Goal: Use online tool/utility: Utilize a website feature to perform a specific function

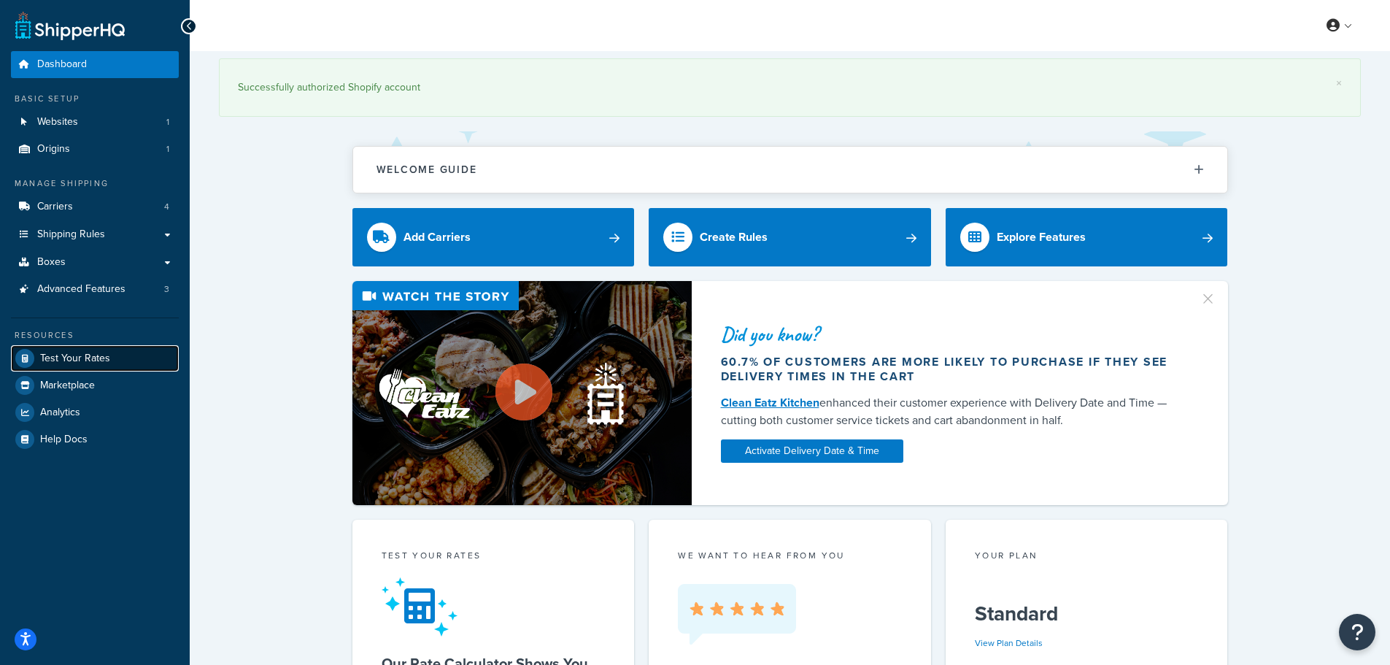
click at [88, 353] on span "Test Your Rates" at bounding box center [75, 358] width 70 height 12
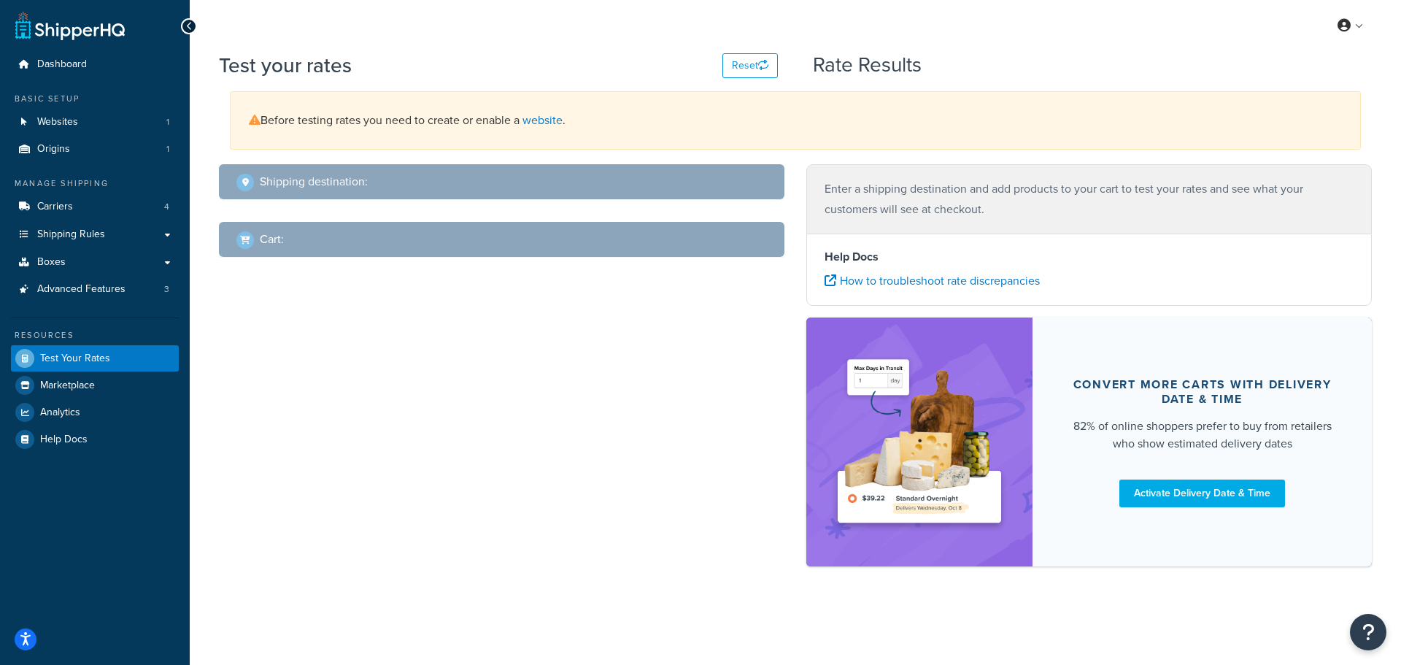
select select "TX"
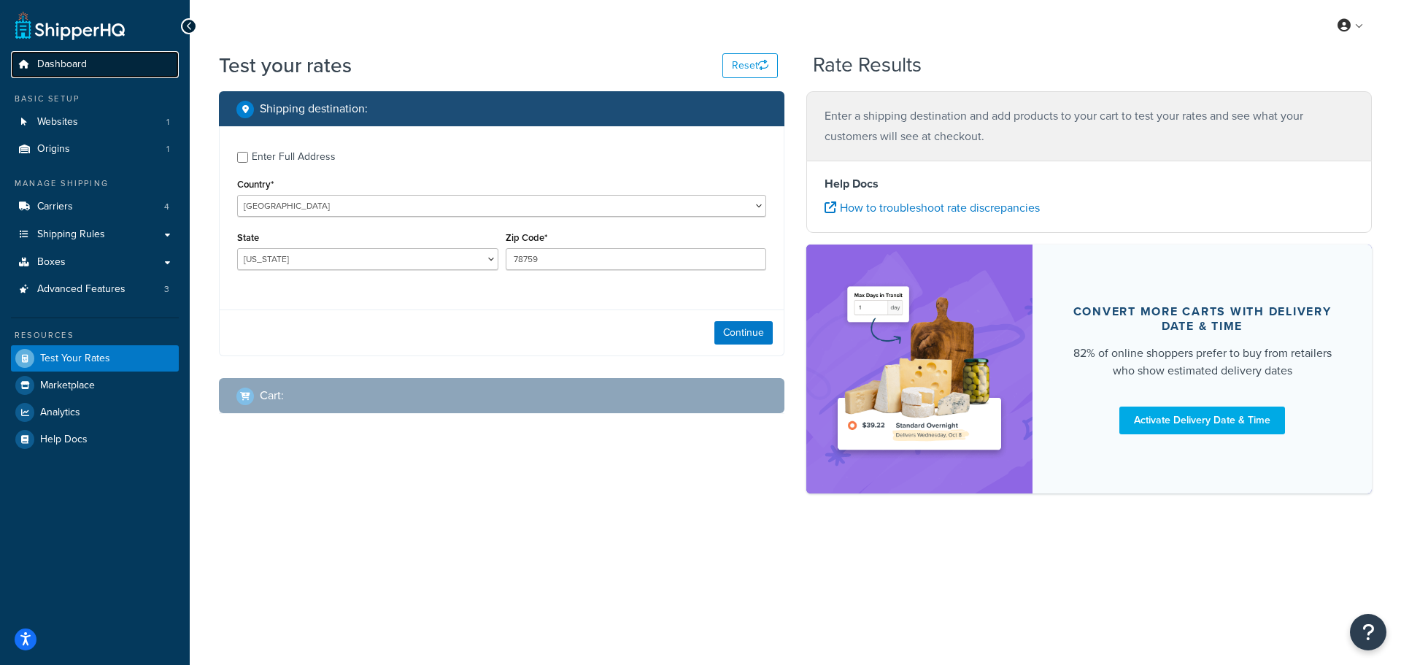
click at [50, 70] on span "Dashboard" at bounding box center [62, 64] width 50 height 12
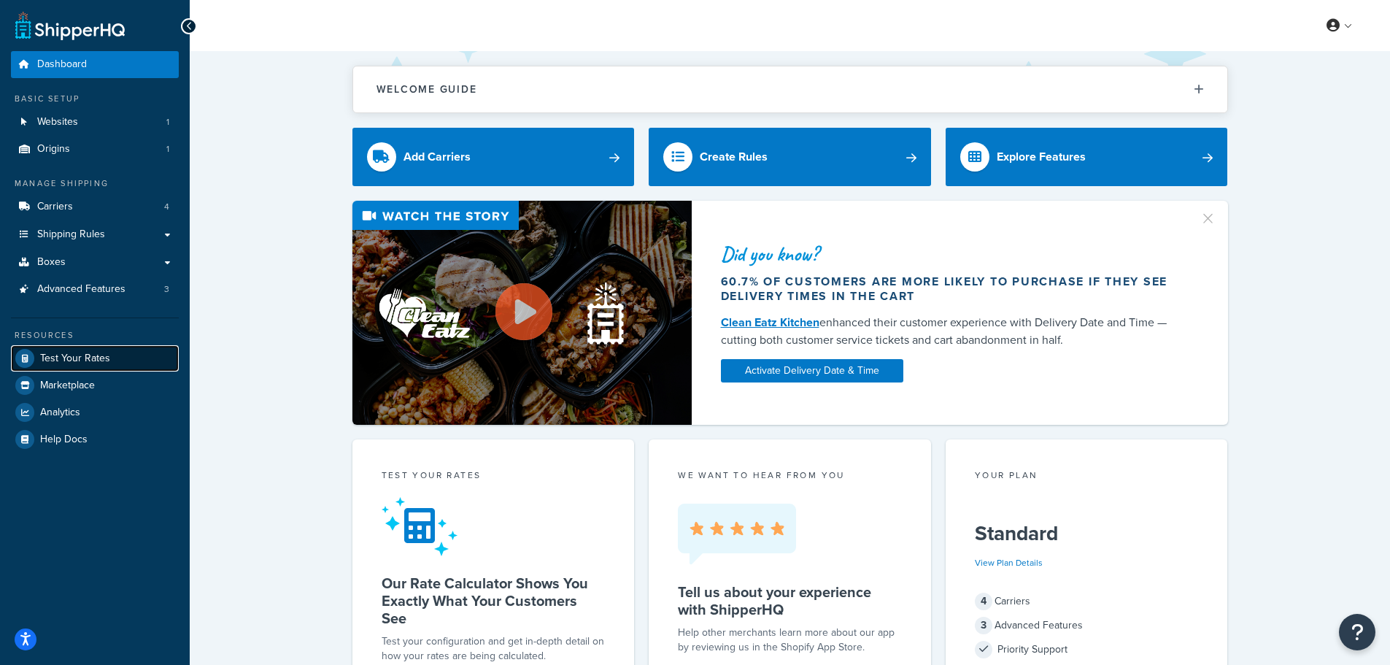
click at [47, 363] on span "Test Your Rates" at bounding box center [75, 358] width 70 height 12
select select "[GEOGRAPHIC_DATA]"
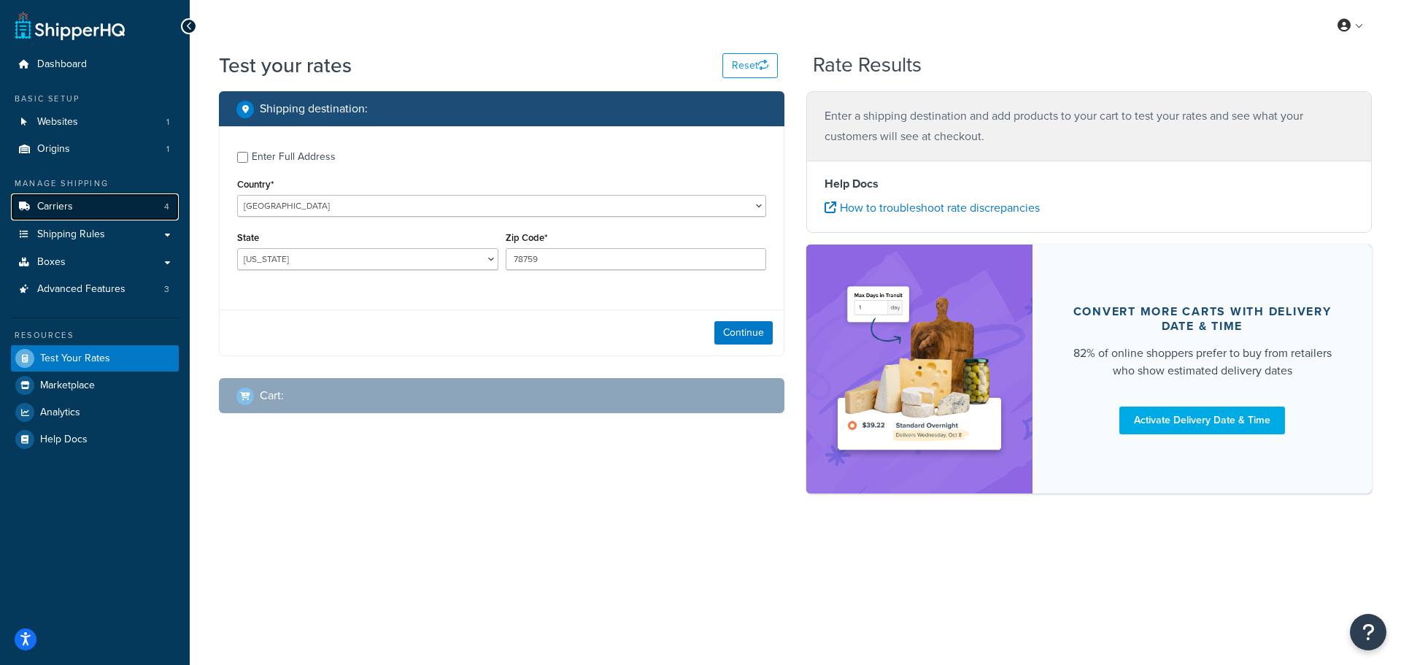
click at [77, 198] on link "Carriers 4" at bounding box center [95, 206] width 168 height 27
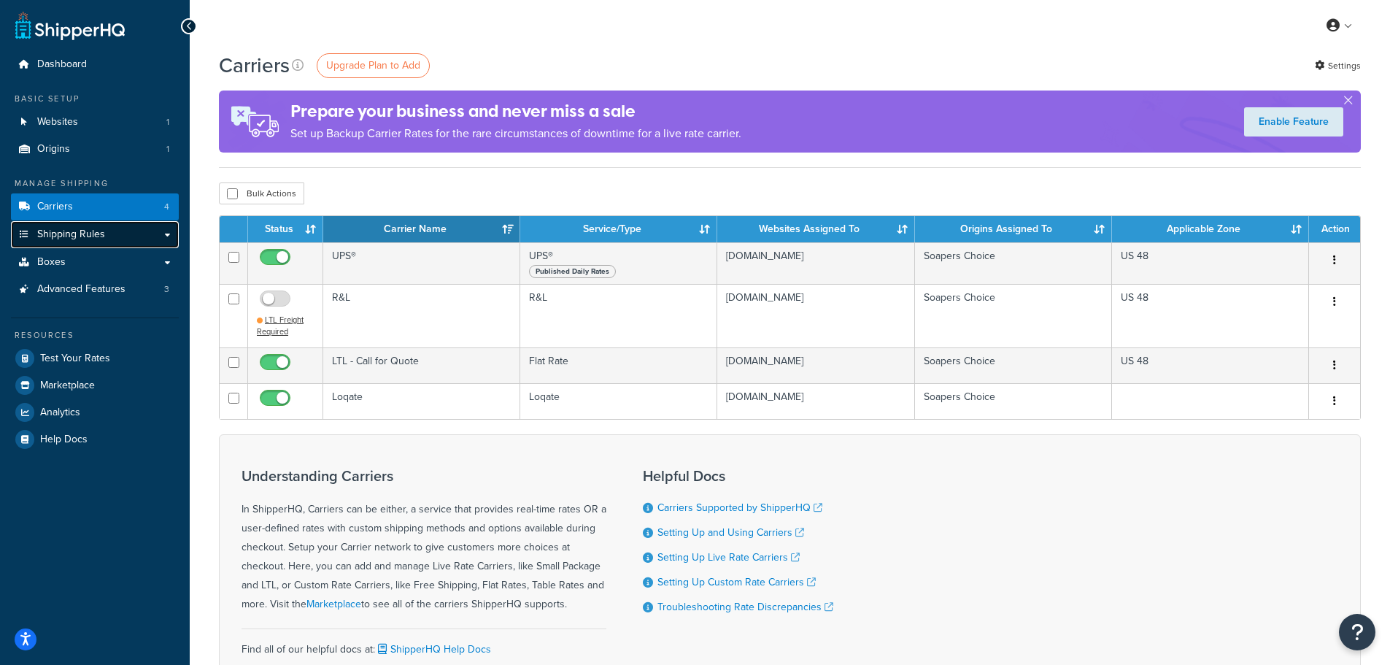
click at [83, 228] on span "Shipping Rules" at bounding box center [71, 234] width 68 height 12
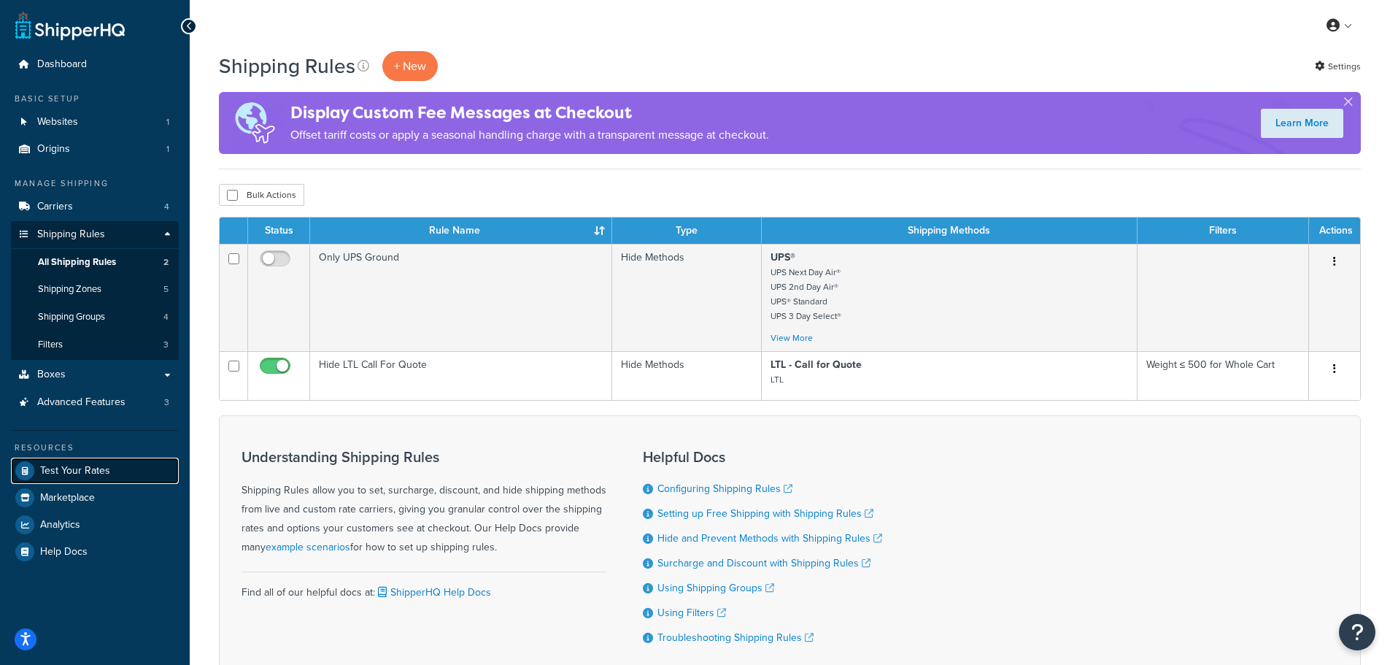
click at [65, 469] on span "Test Your Rates" at bounding box center [75, 471] width 70 height 12
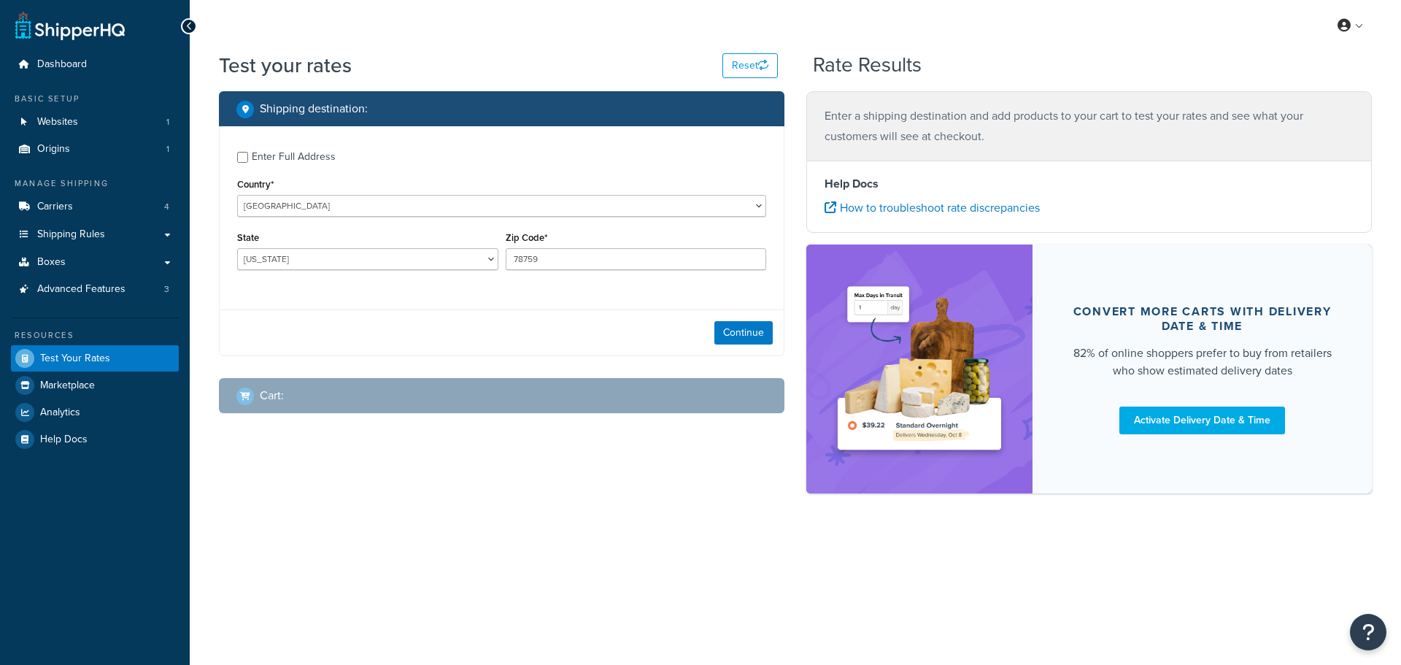
select select "[GEOGRAPHIC_DATA]"
click at [740, 66] on button "Reset" at bounding box center [749, 65] width 55 height 25
click at [68, 256] on link "Boxes" at bounding box center [95, 262] width 168 height 27
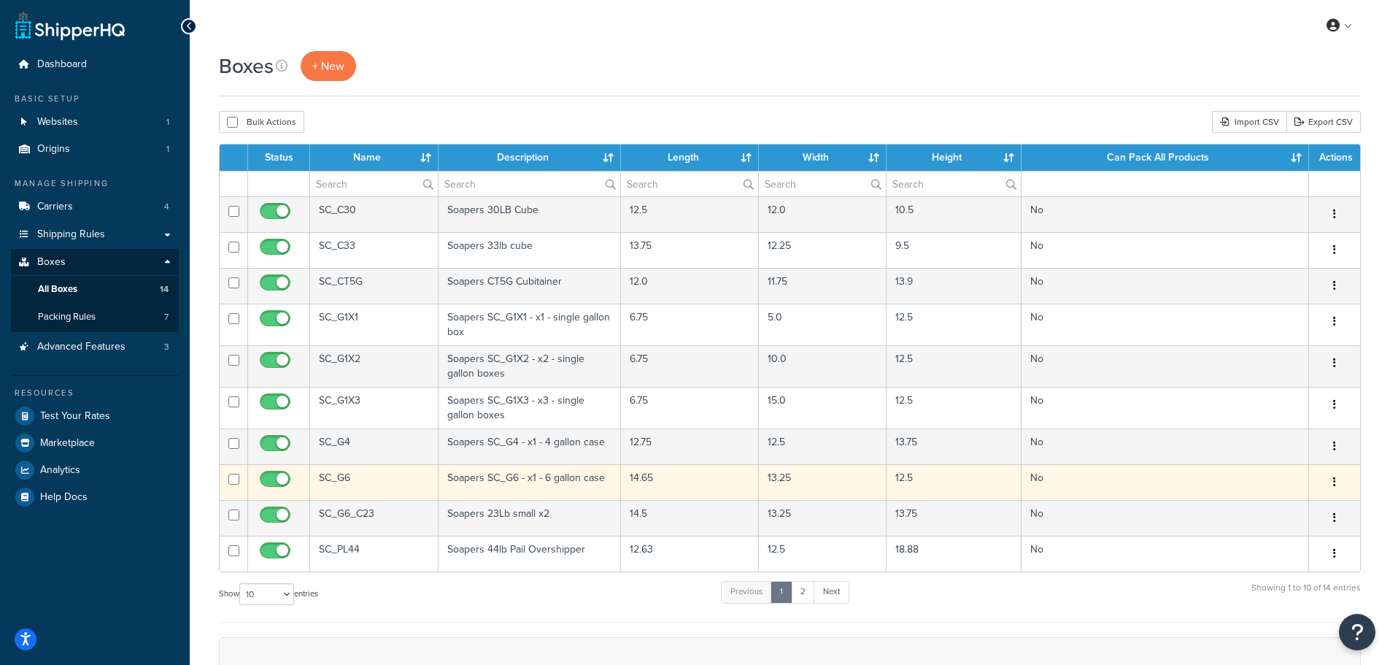
click at [1334, 487] on icon "button" at bounding box center [1334, 481] width 3 height 10
click at [1276, 511] on link "Edit" at bounding box center [1286, 510] width 115 height 30
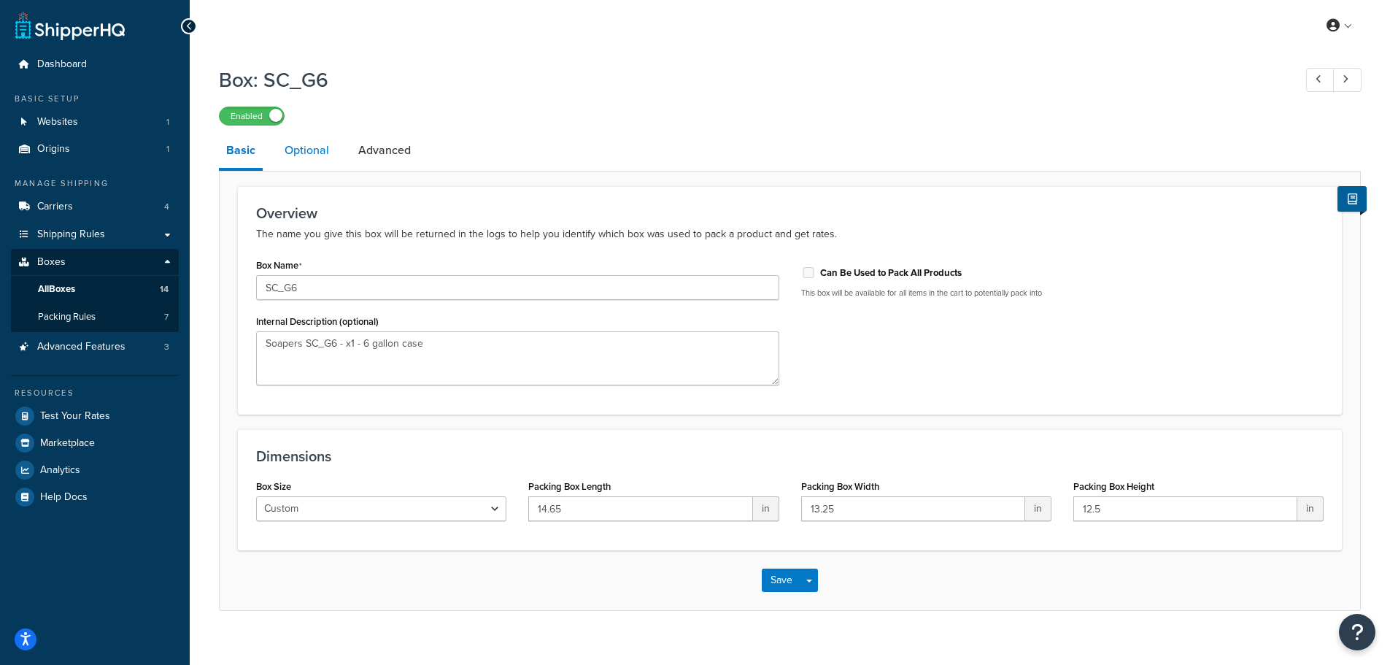
click at [299, 147] on link "Optional" at bounding box center [306, 150] width 59 height 35
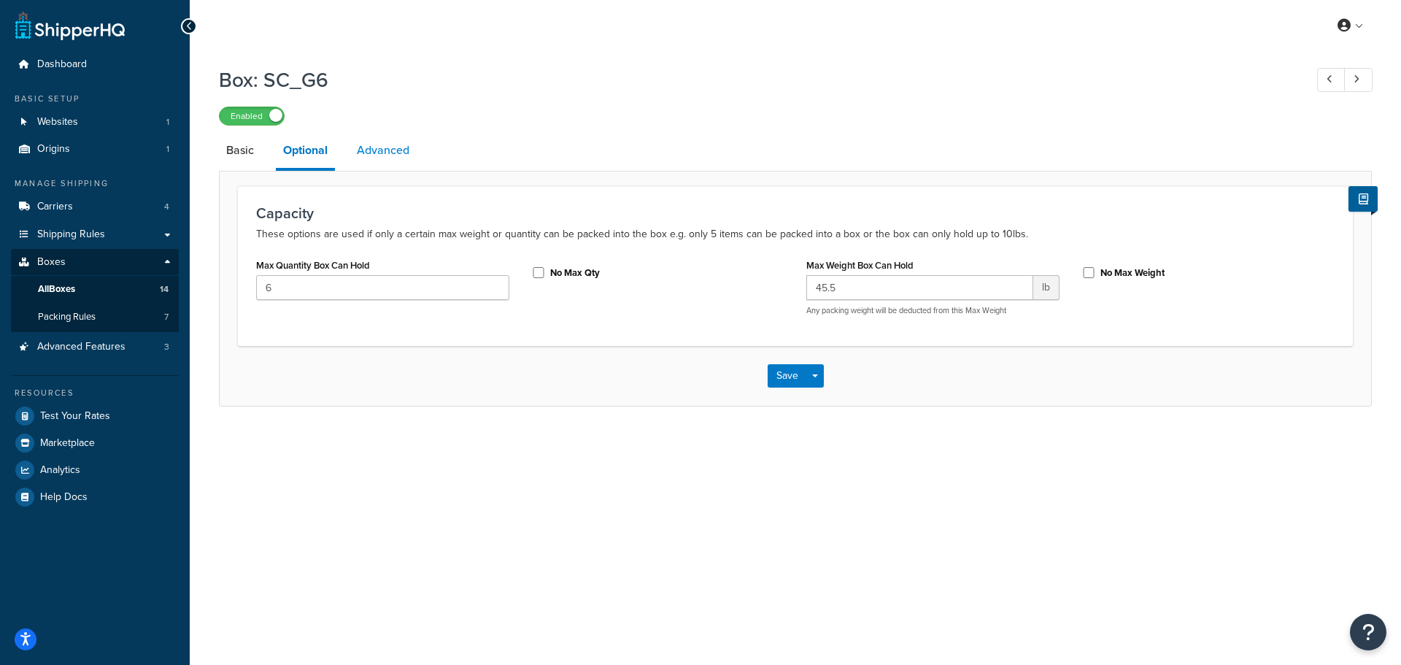
click at [370, 150] on link "Advanced" at bounding box center [382, 150] width 67 height 35
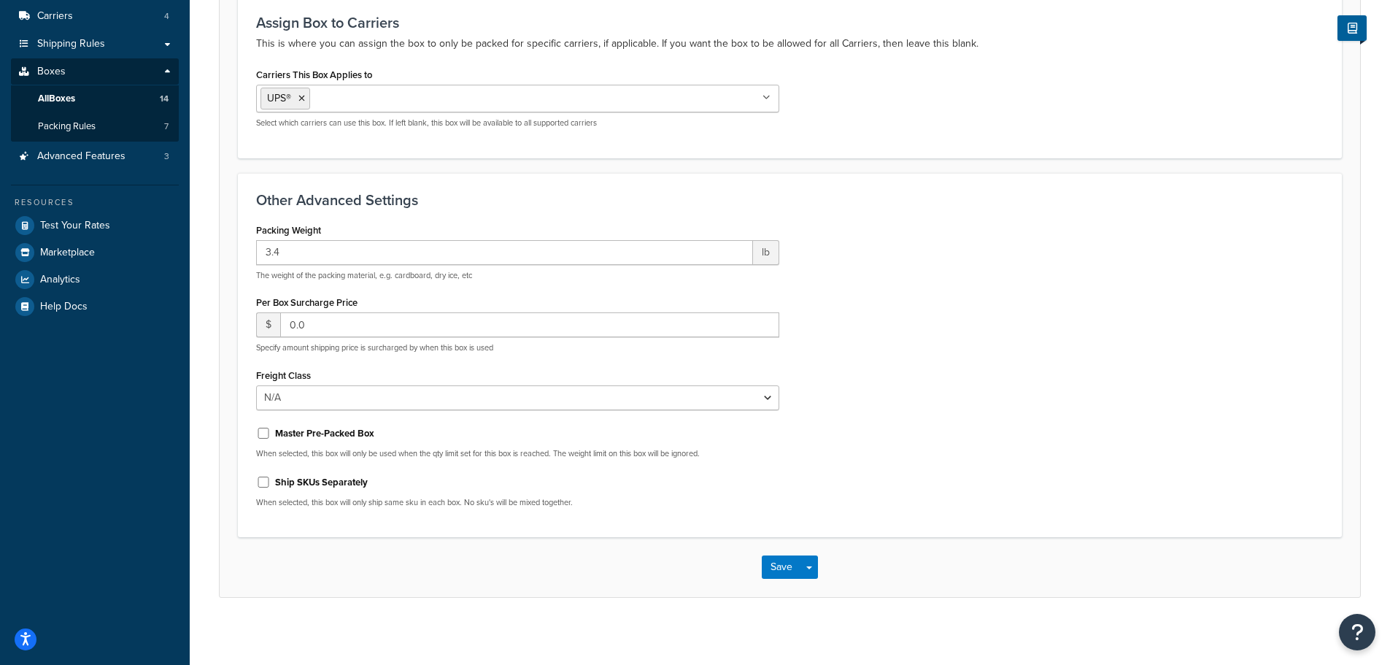
scroll to position [196, 0]
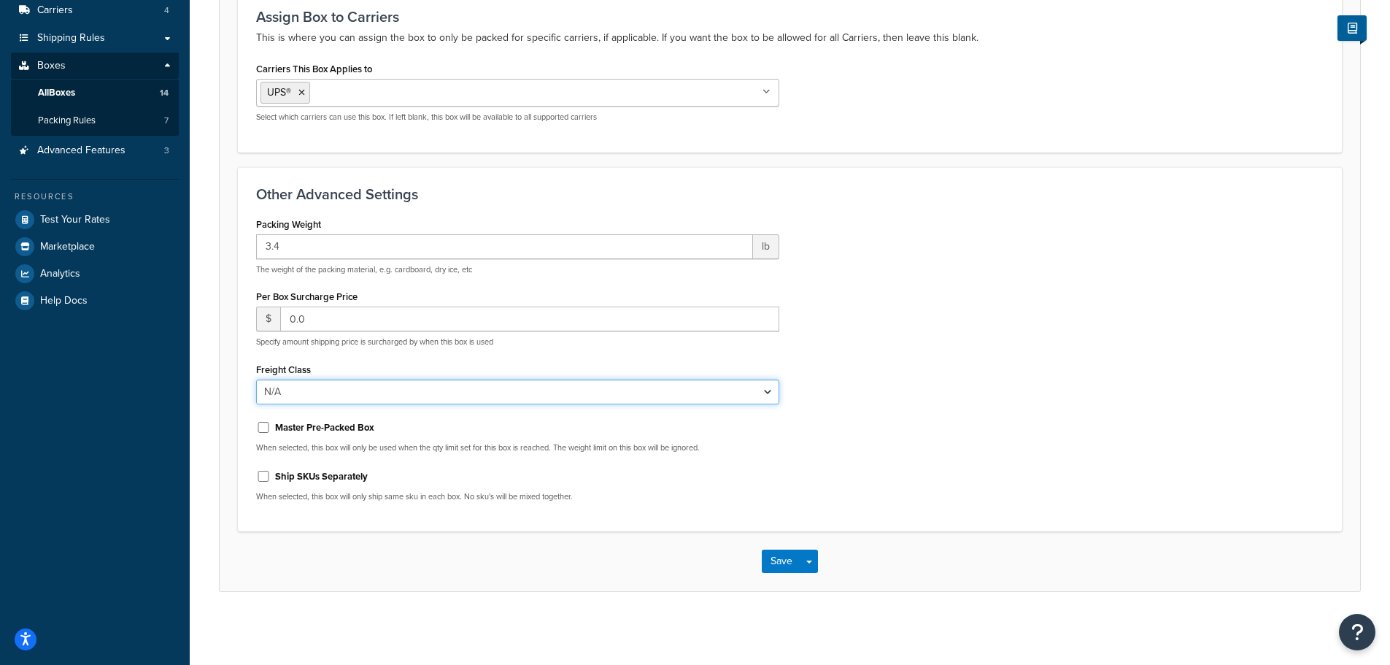
click at [418, 390] on select "N/A 50 55 60 65 70 77.5 85 92.5 100 110 125 150 175 200 250 300 400 500" at bounding box center [517, 391] width 523 height 25
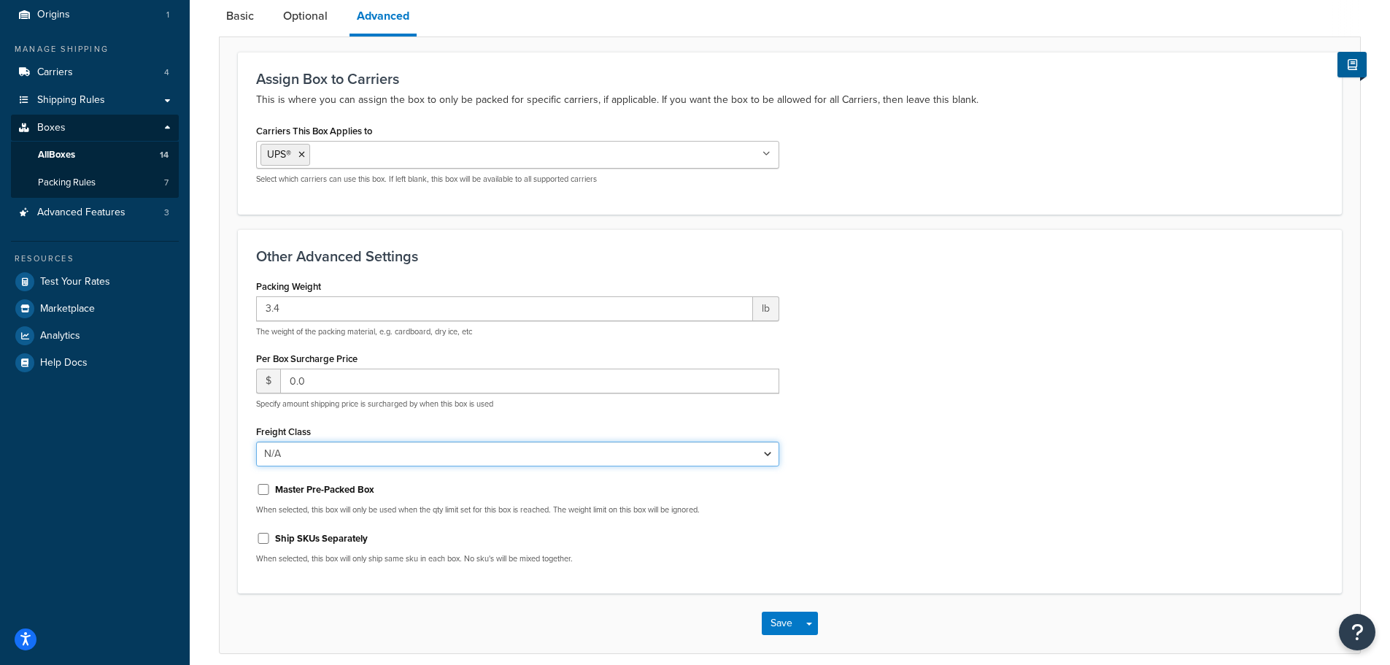
scroll to position [50, 0]
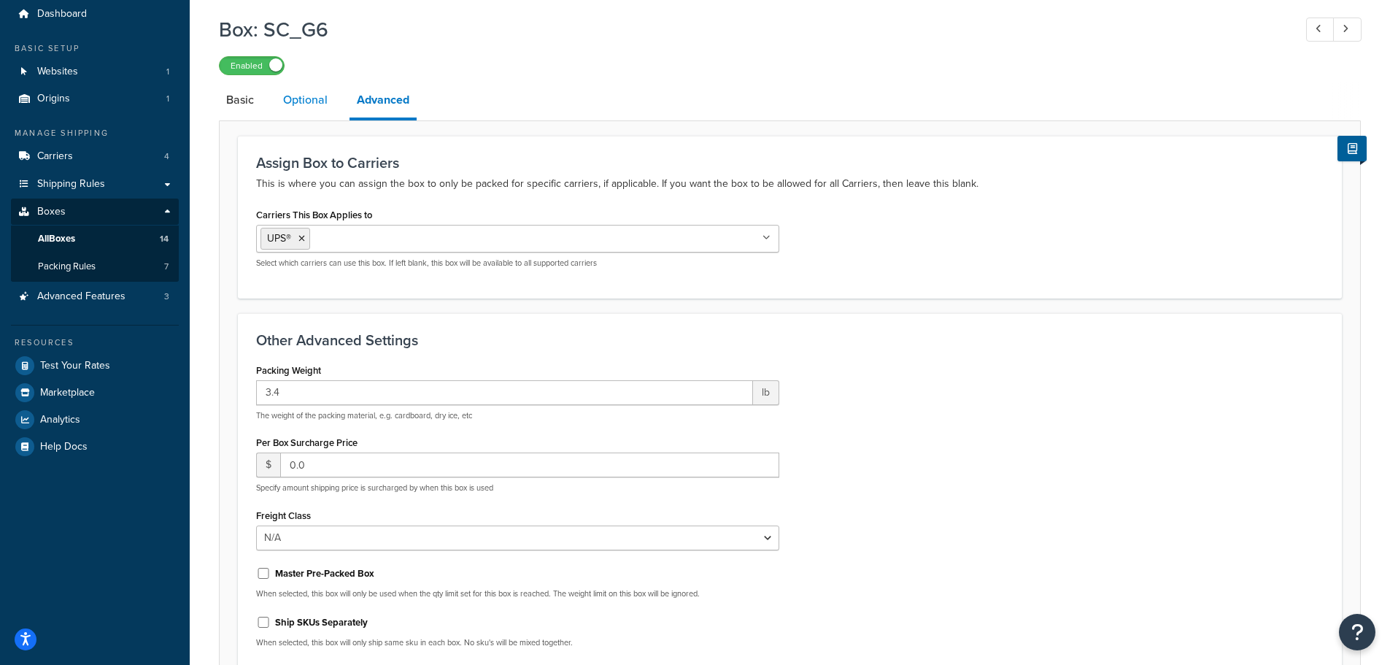
click at [307, 91] on link "Optional" at bounding box center [305, 99] width 59 height 35
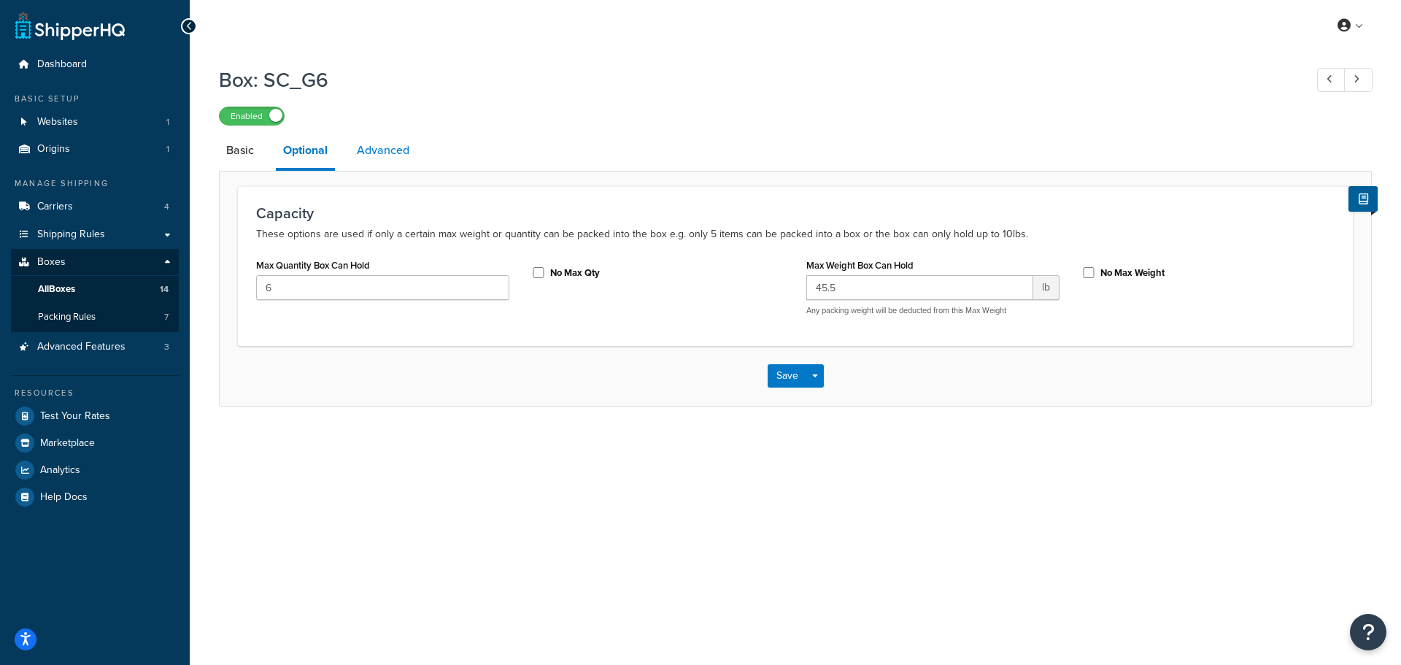
click at [362, 147] on link "Advanced" at bounding box center [382, 150] width 67 height 35
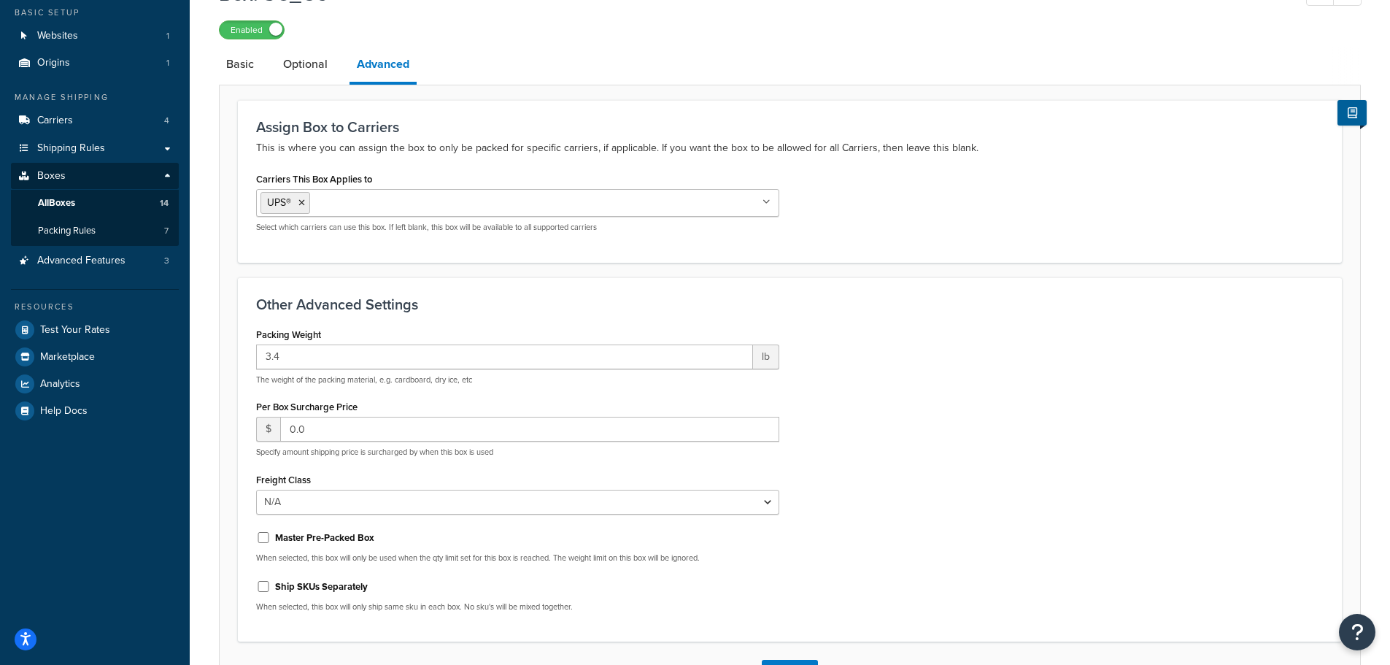
scroll to position [196, 0]
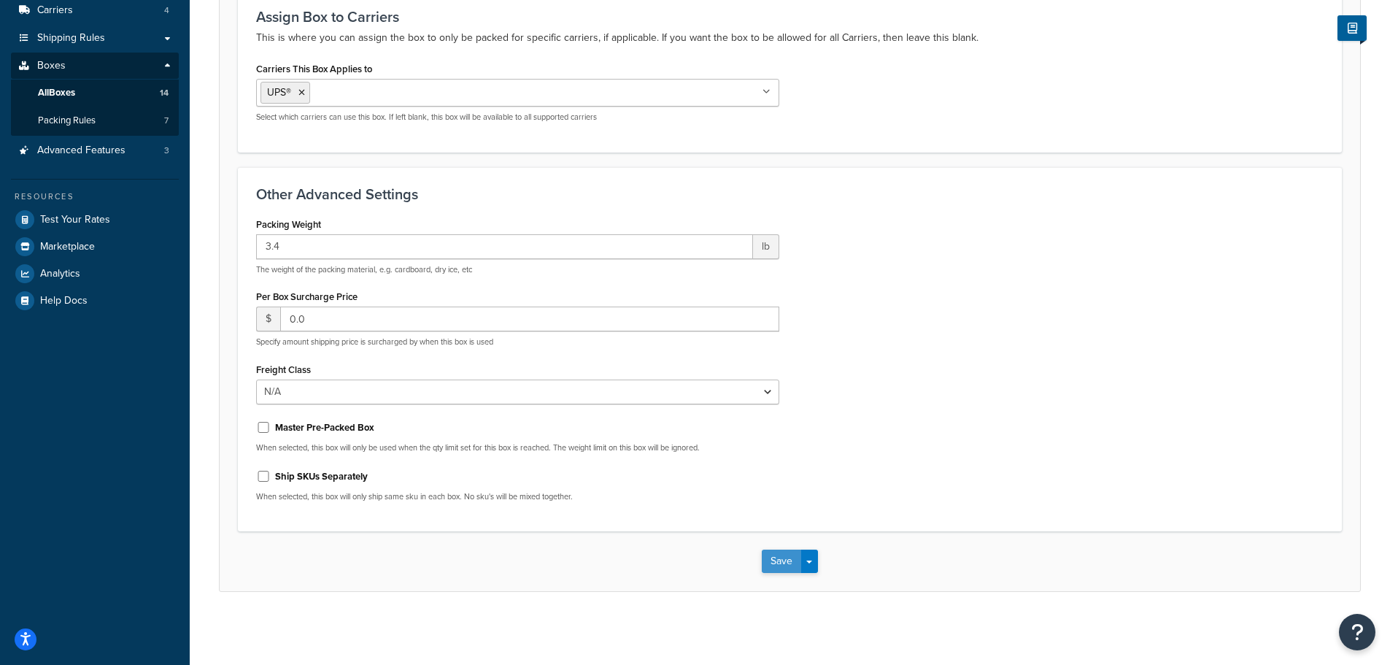
click at [779, 562] on button "Save" at bounding box center [781, 560] width 39 height 23
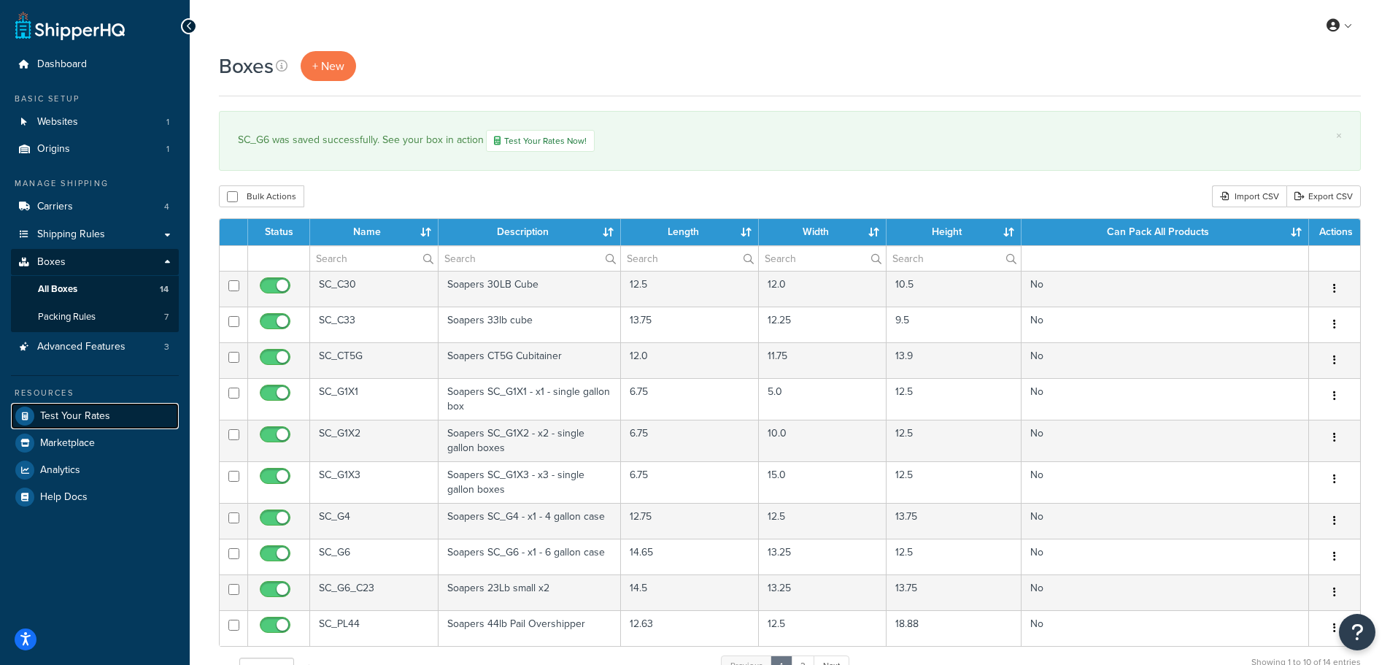
click at [56, 406] on link "Test Your Rates" at bounding box center [95, 416] width 168 height 26
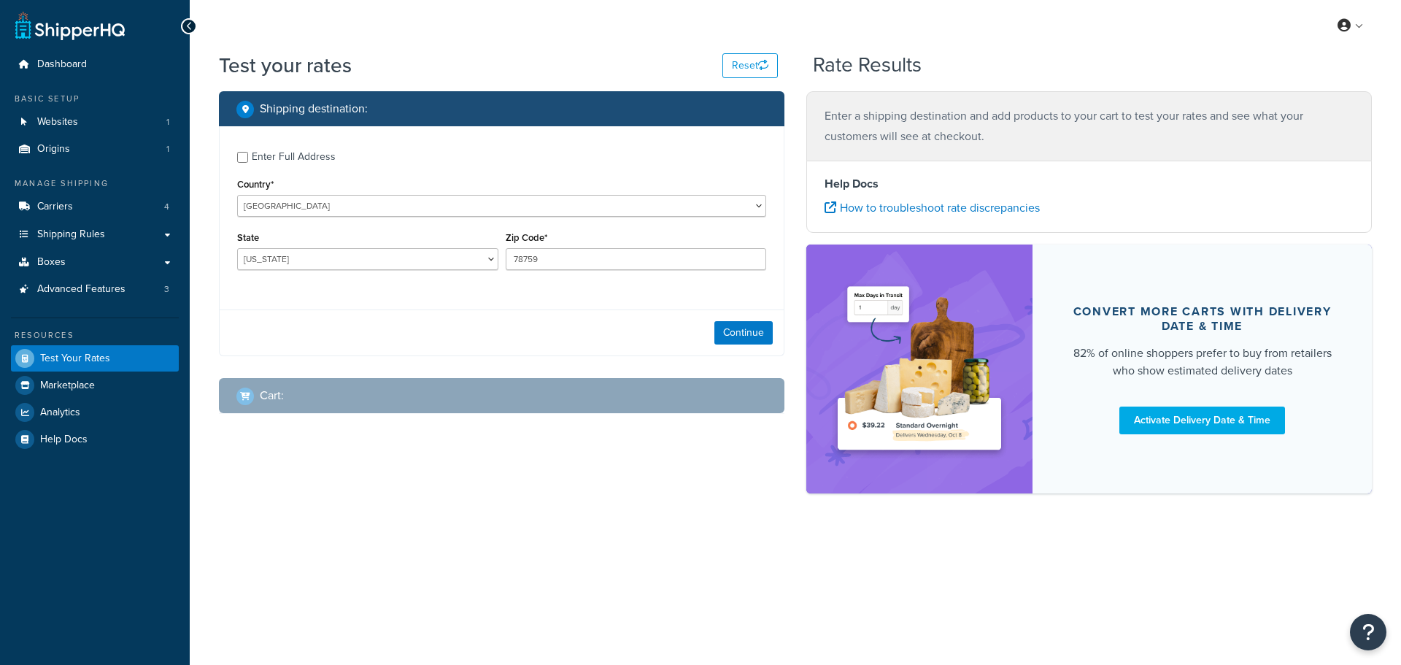
select select "[GEOGRAPHIC_DATA]"
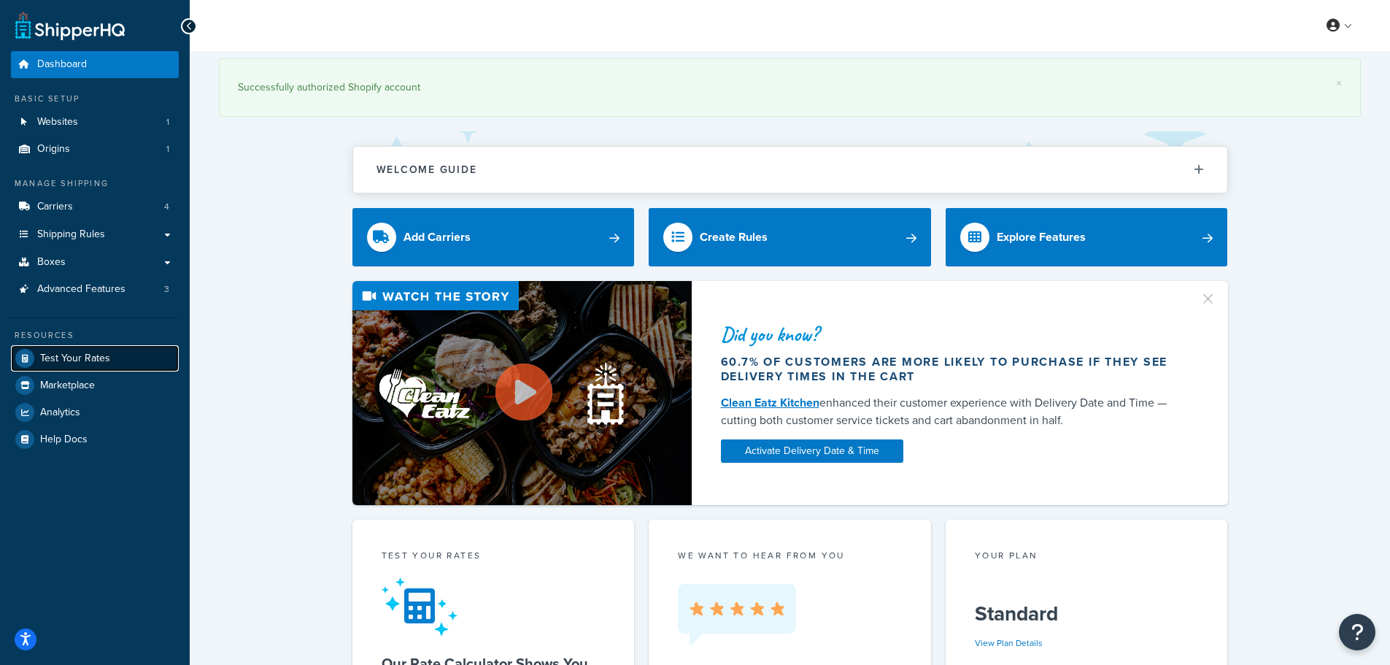
click at [82, 359] on span "Test Your Rates" at bounding box center [75, 358] width 70 height 12
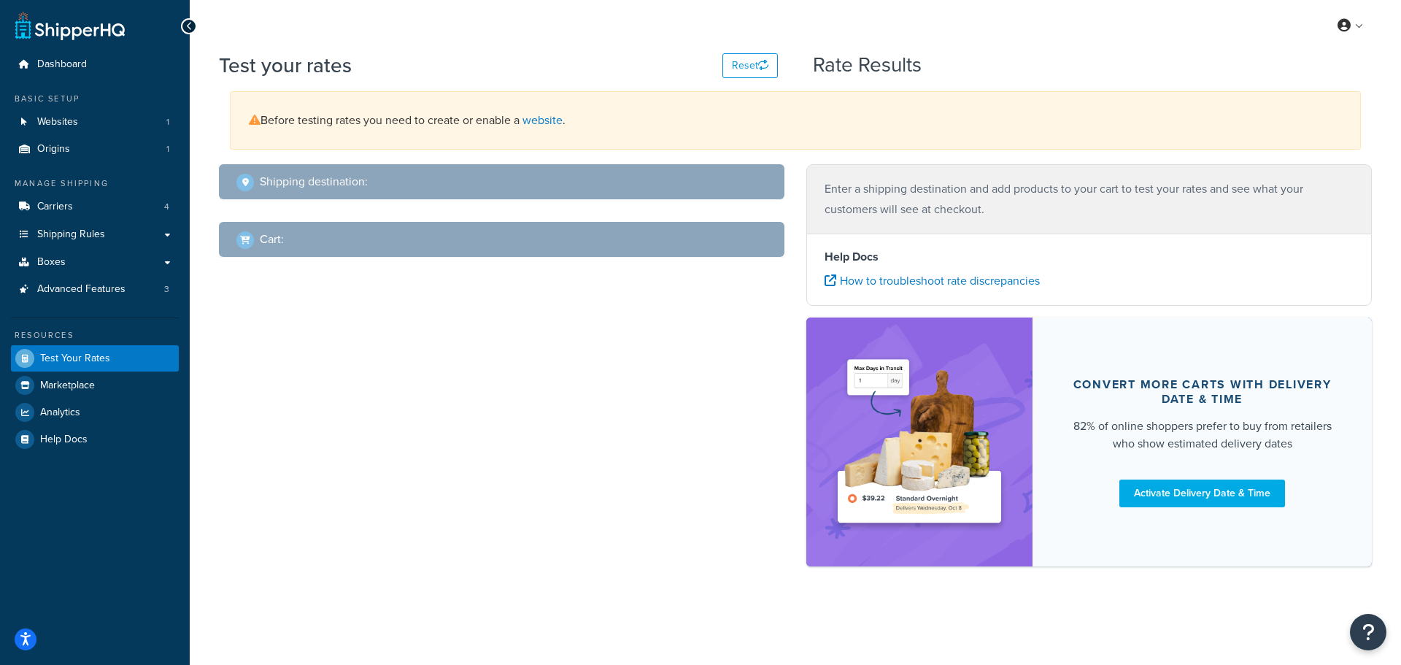
select select "[GEOGRAPHIC_DATA]"
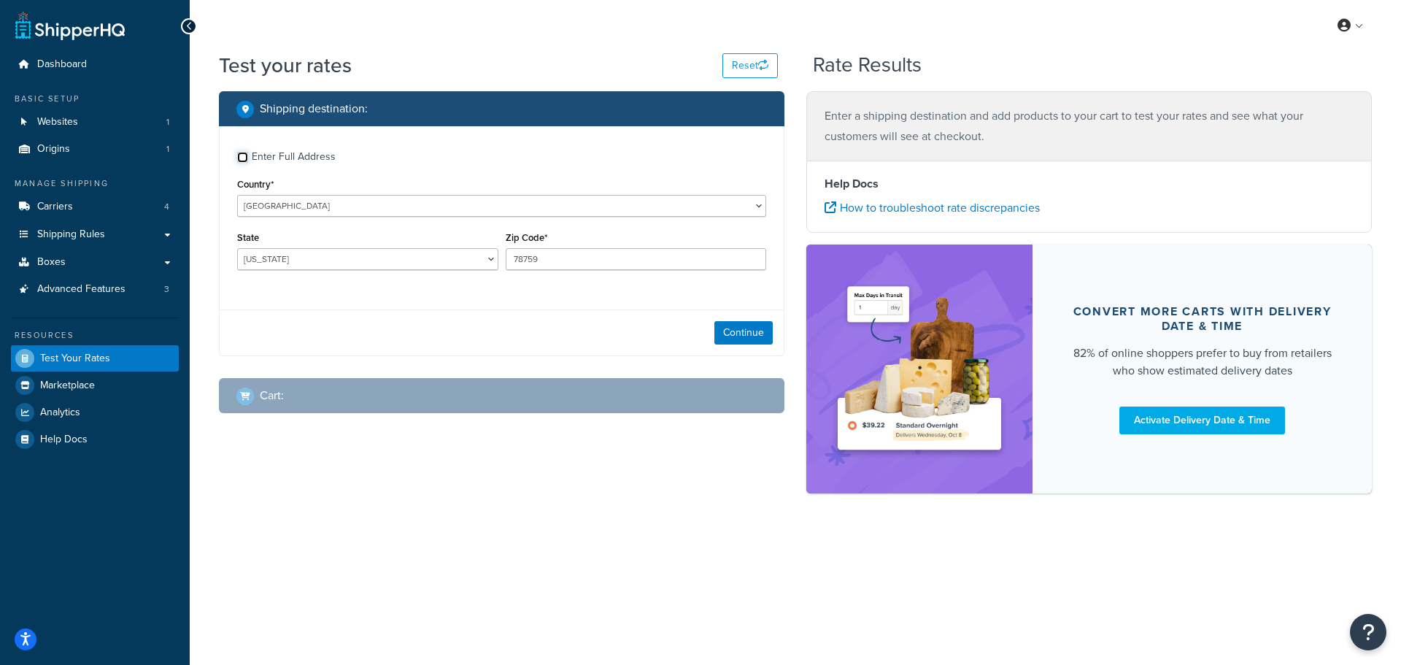
click at [244, 155] on input "Enter Full Address" at bounding box center [242, 157] width 11 height 11
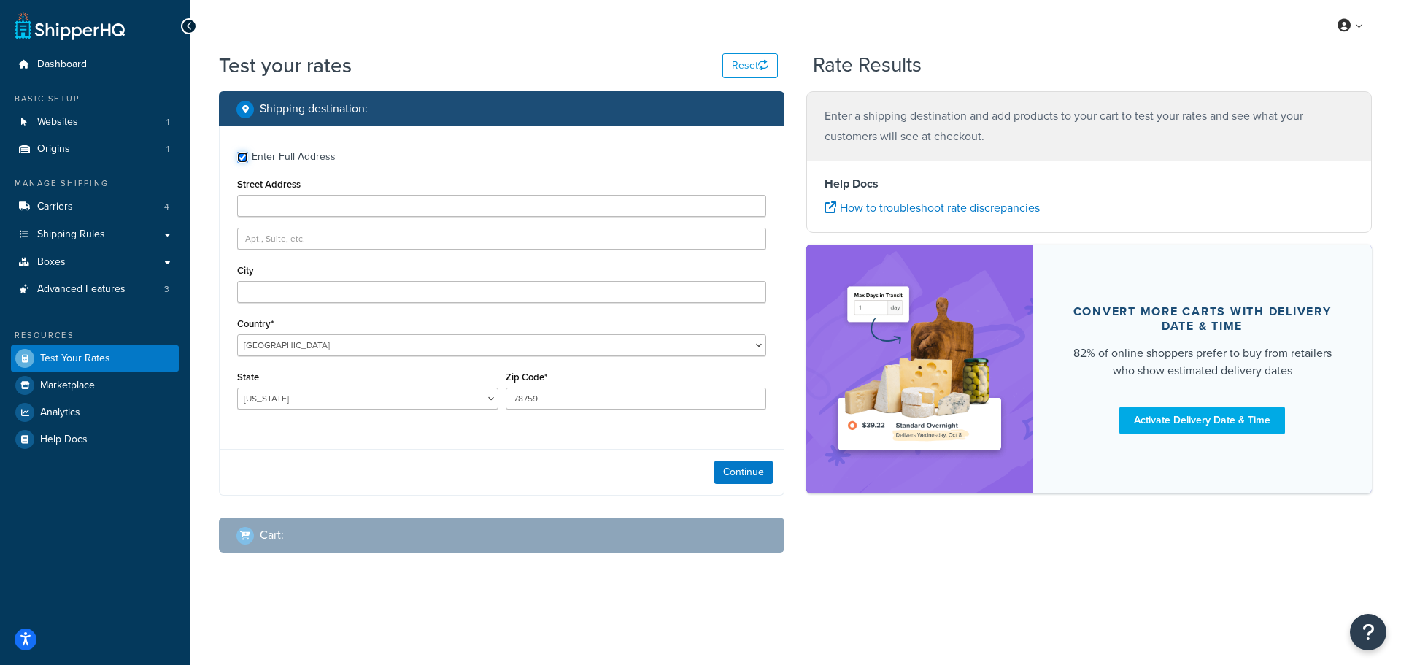
click at [241, 152] on input "Enter Full Address" at bounding box center [242, 157] width 11 height 11
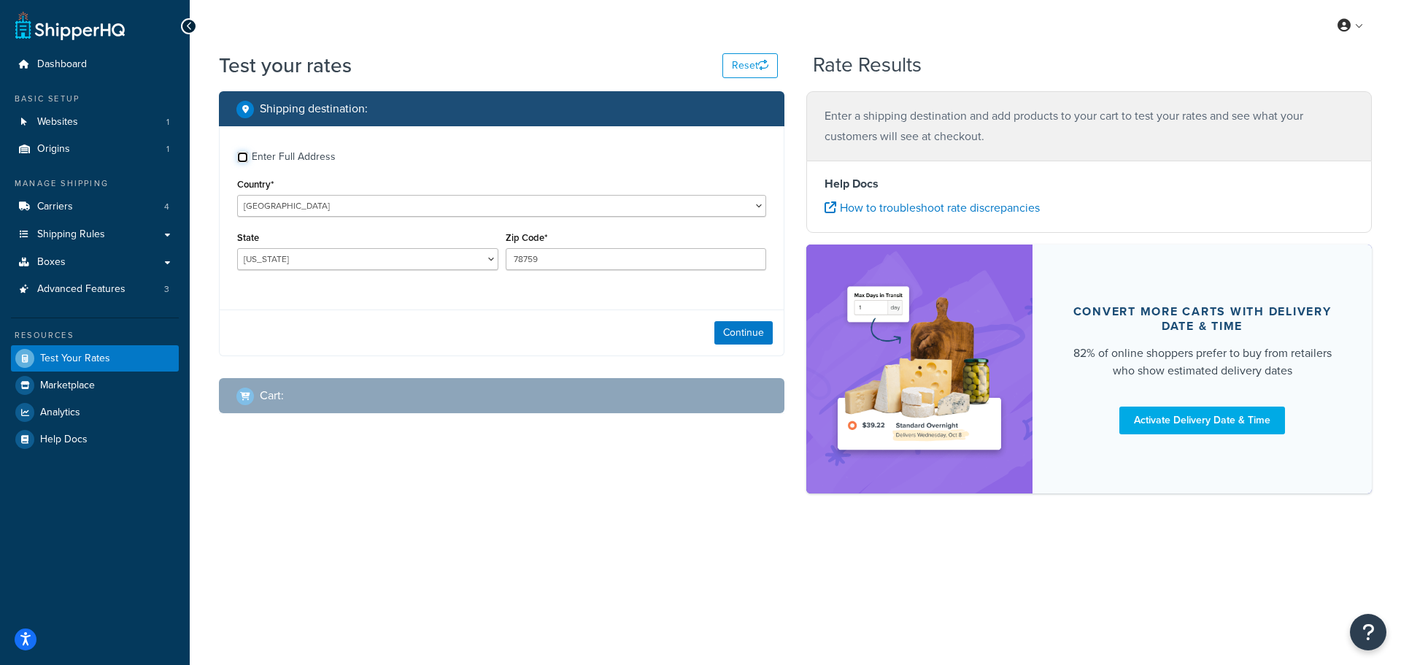
click at [244, 158] on input "Enter Full Address" at bounding box center [242, 157] width 11 height 11
checkbox input "true"
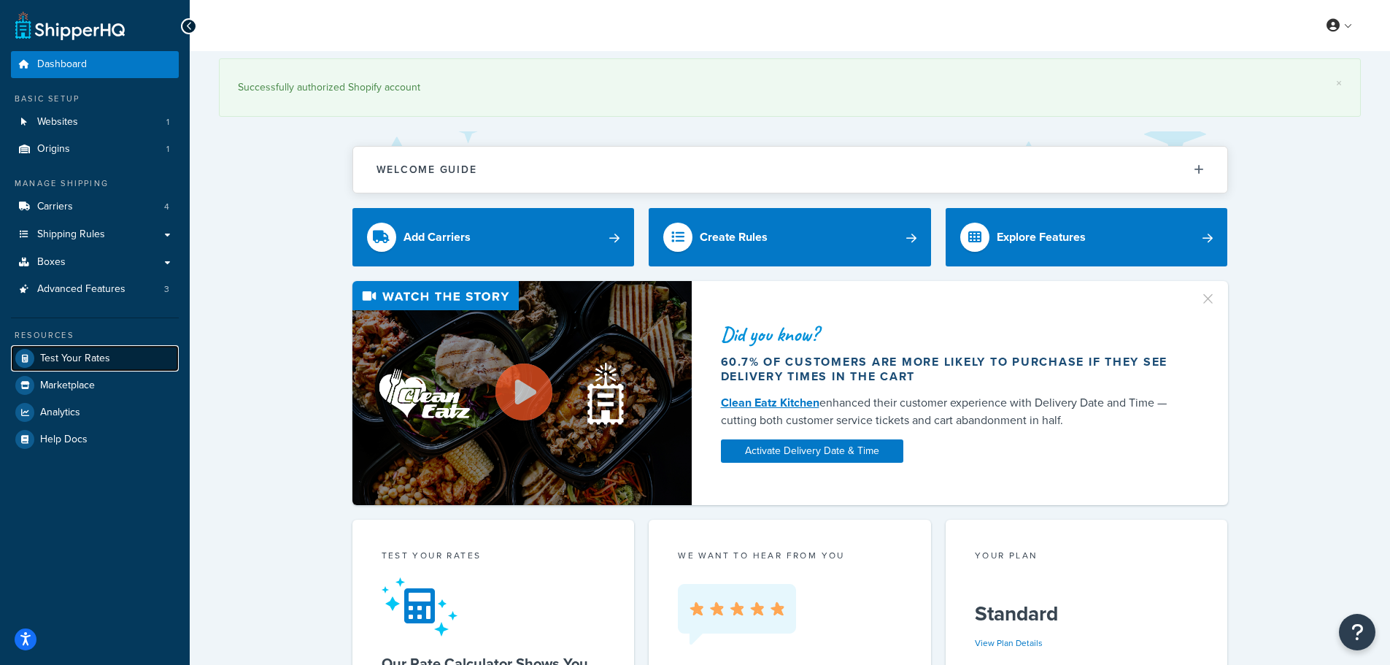
click at [64, 355] on span "Test Your Rates" at bounding box center [75, 358] width 70 height 12
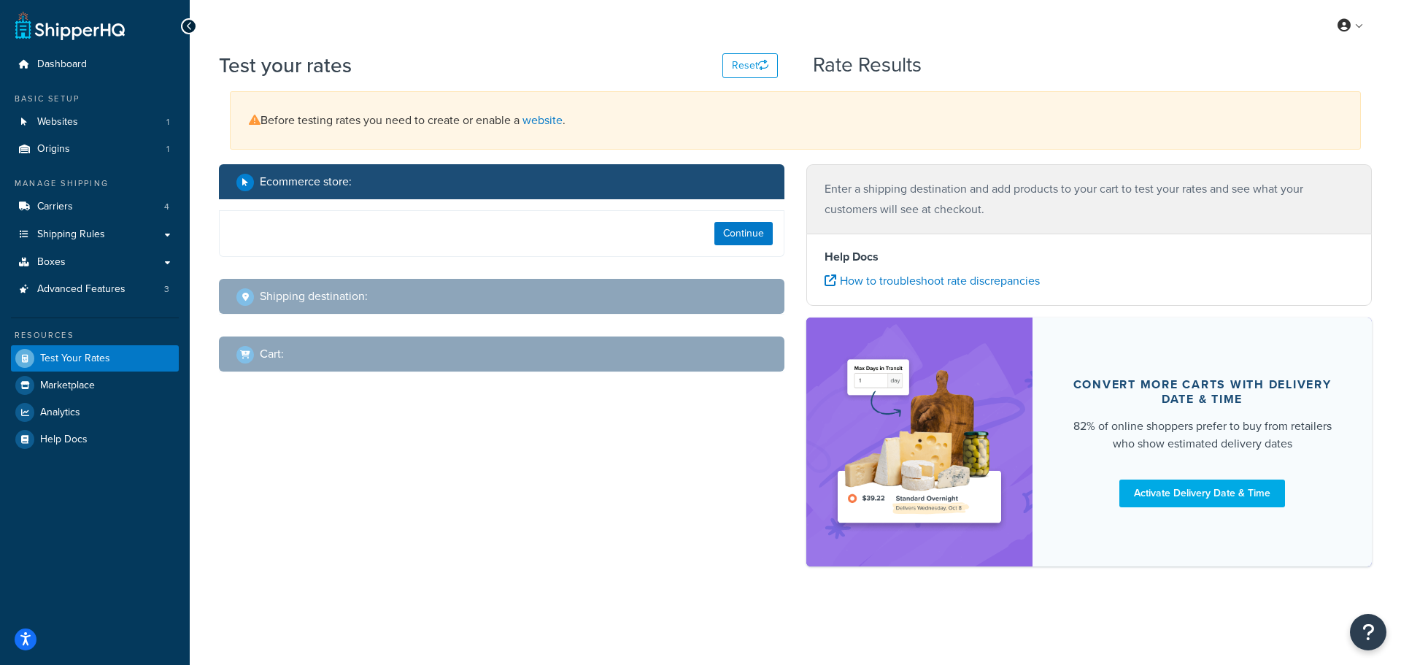
select select "[GEOGRAPHIC_DATA]"
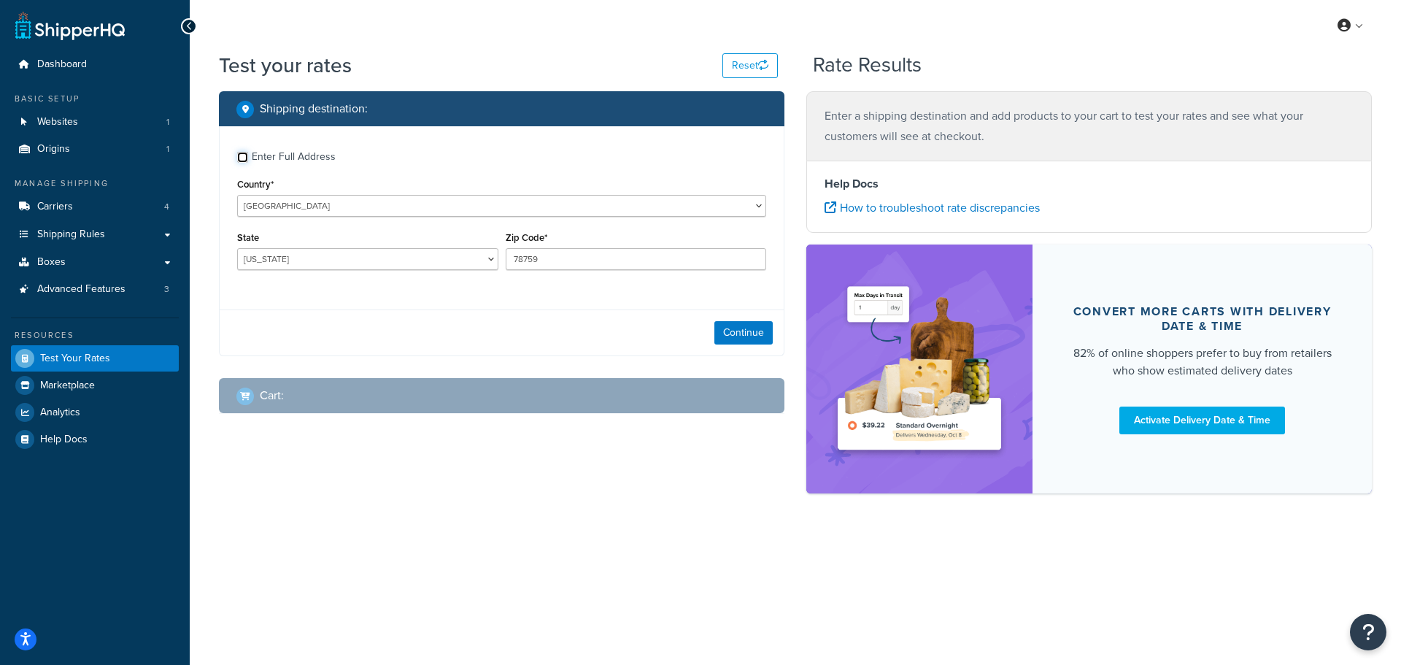
click at [244, 156] on input "Enter Full Address" at bounding box center [242, 157] width 11 height 11
checkbox input "true"
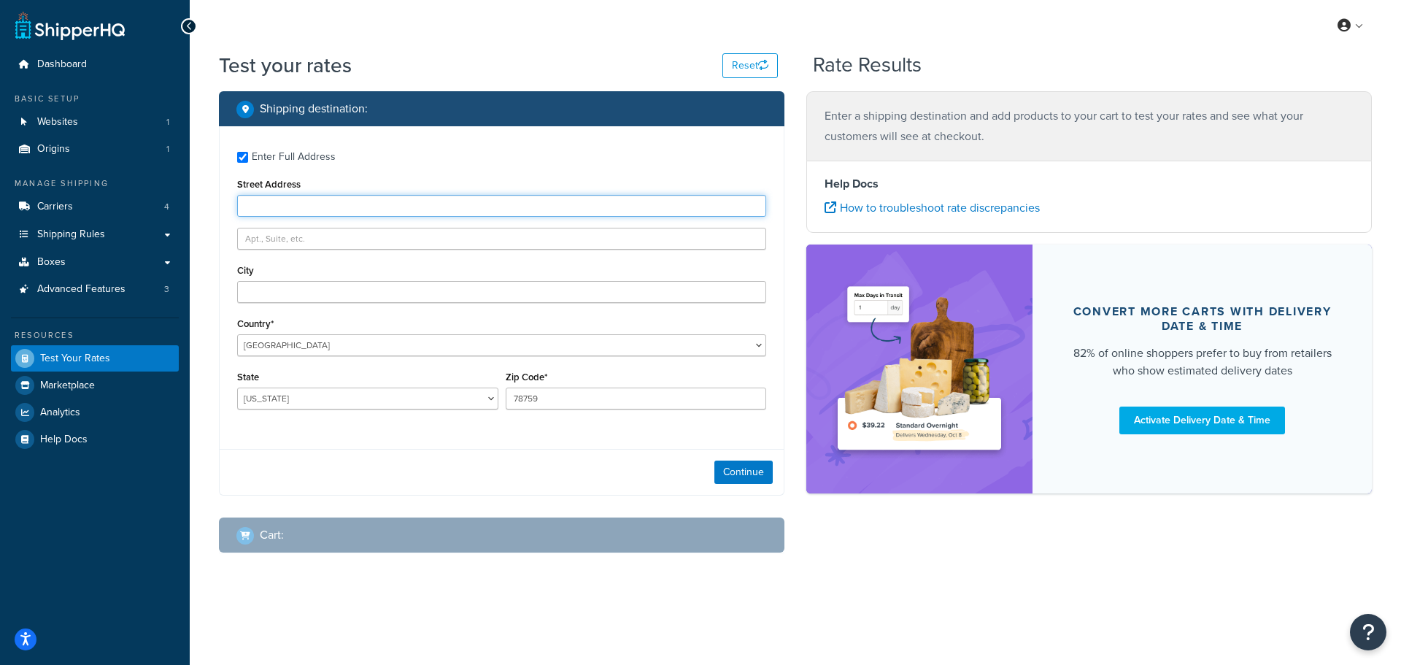
click at [267, 210] on input "Street Address" at bounding box center [501, 206] width 529 height 22
click at [333, 209] on input "2622" at bounding box center [501, 206] width 529 height 22
type input "[STREET_ADDRESS]"
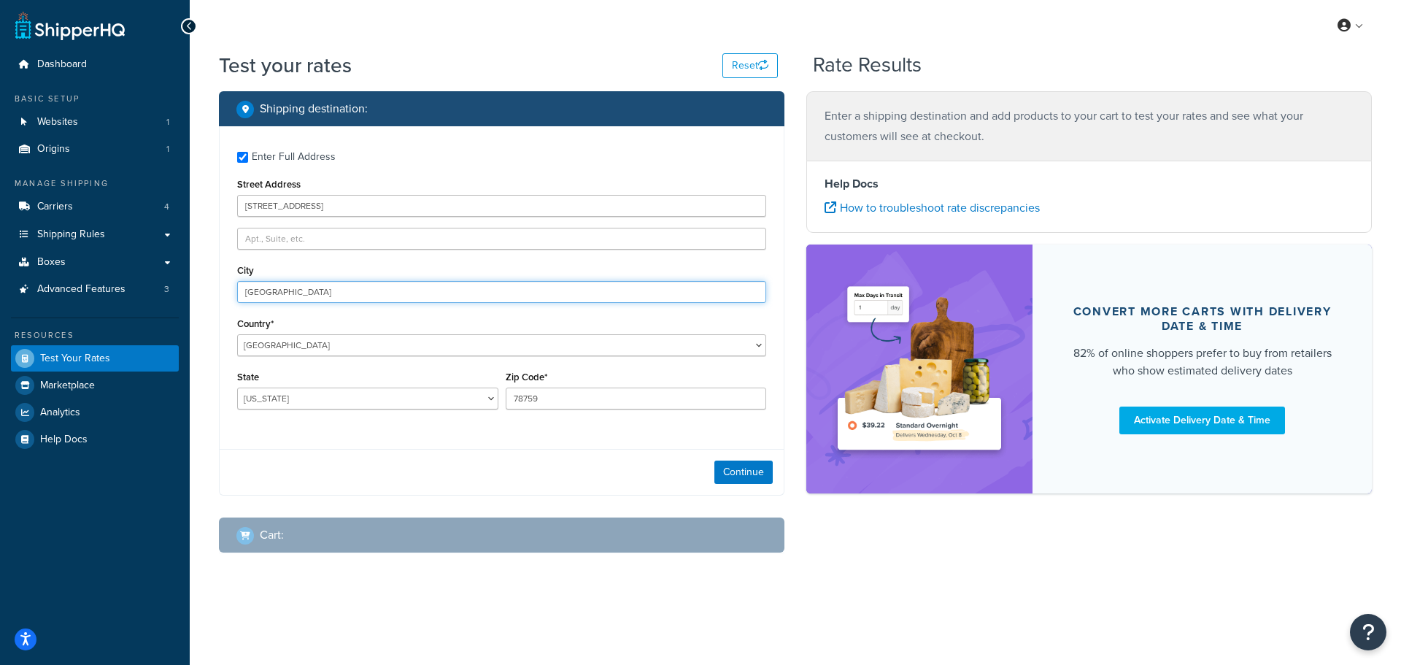
type input "[GEOGRAPHIC_DATA]"
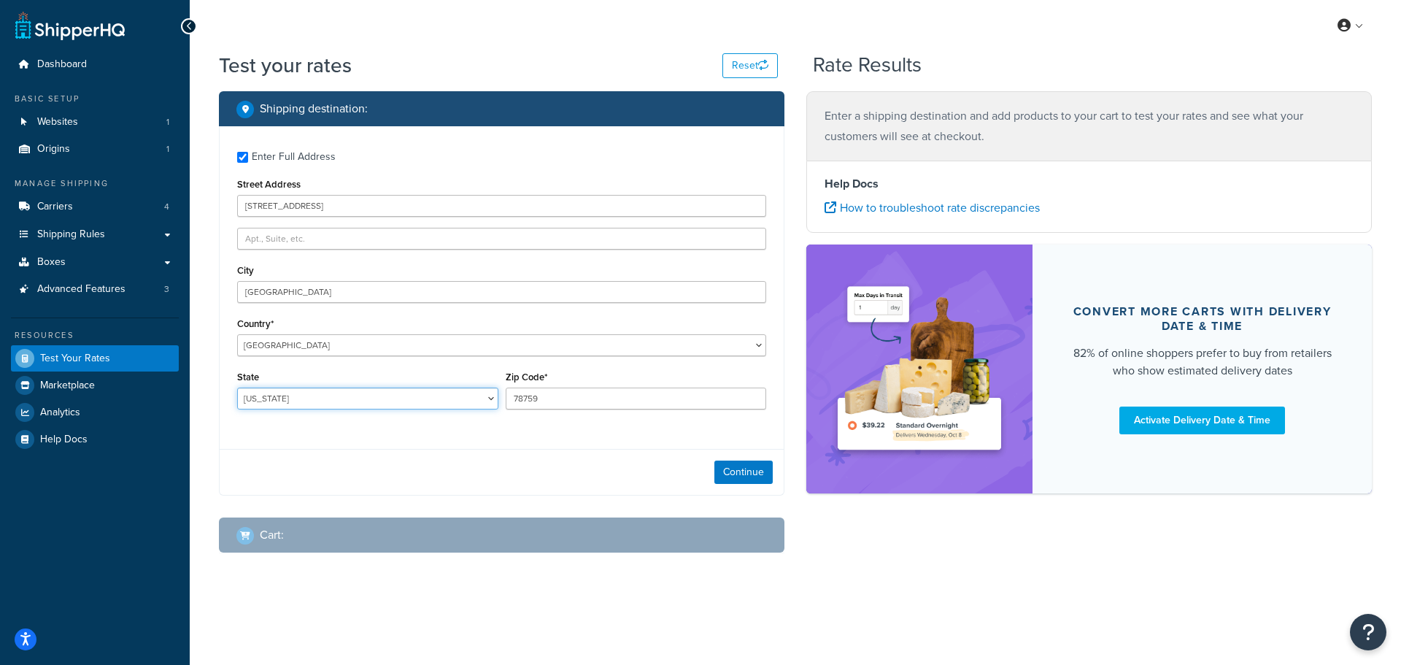
select select "IL"
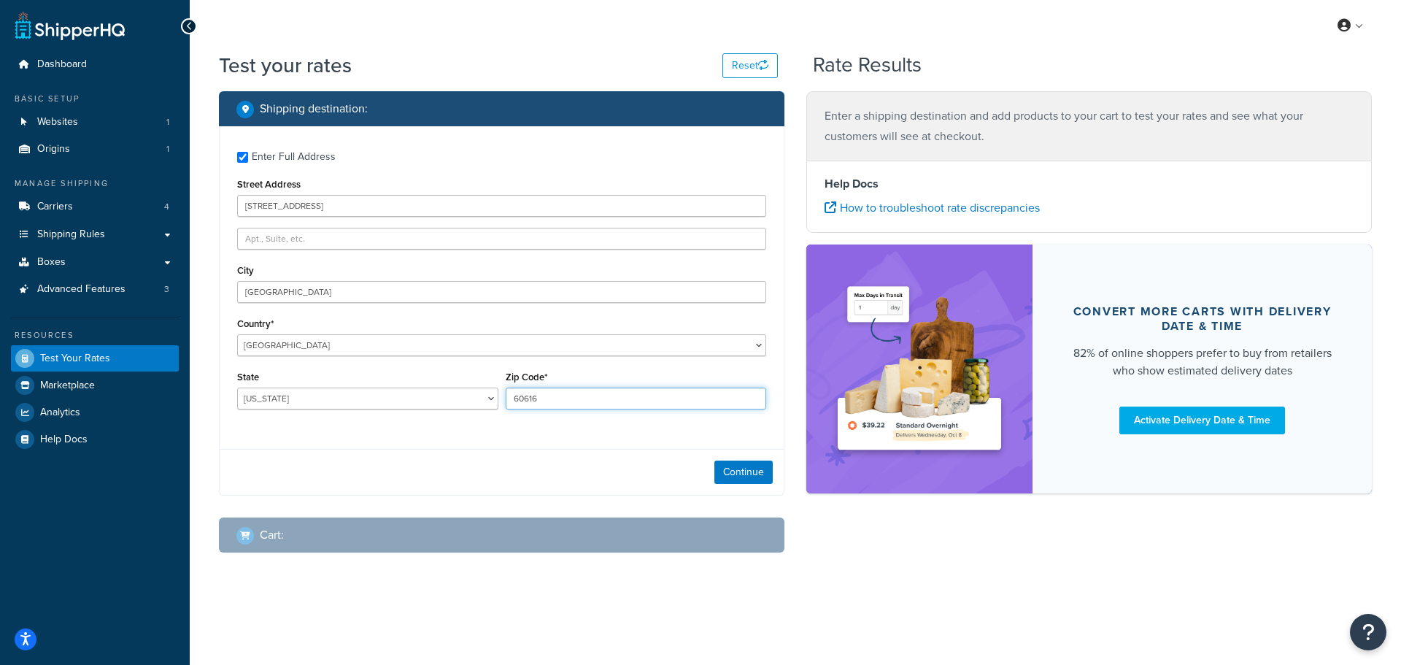
type input "60616"
click at [757, 469] on button "Continue" at bounding box center [743, 471] width 58 height 23
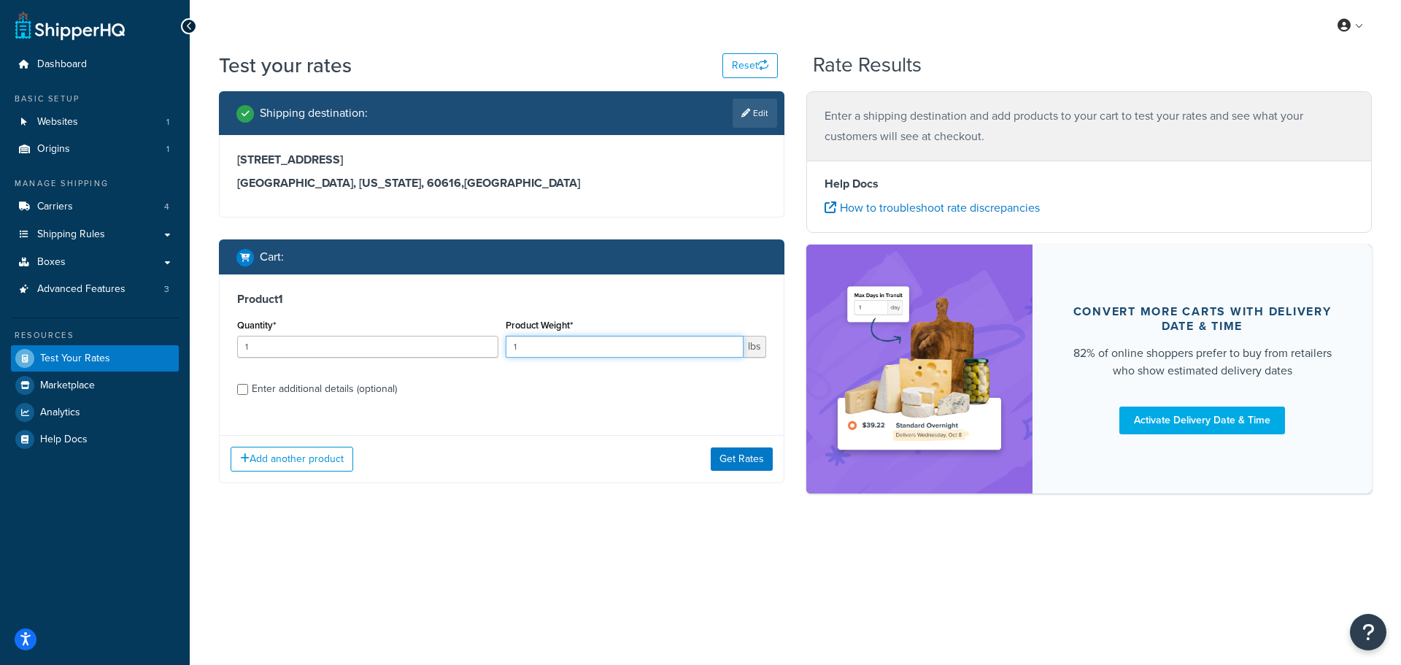
drag, startPoint x: 652, startPoint y: 349, endPoint x: 430, endPoint y: 342, distance: 222.7
click at [430, 342] on div "Quantity* 1 Product Weight* 1 lbs" at bounding box center [501, 341] width 536 height 53
type input "35"
click at [245, 393] on input "Enter additional details (optional)" at bounding box center [242, 389] width 11 height 11
checkbox input "true"
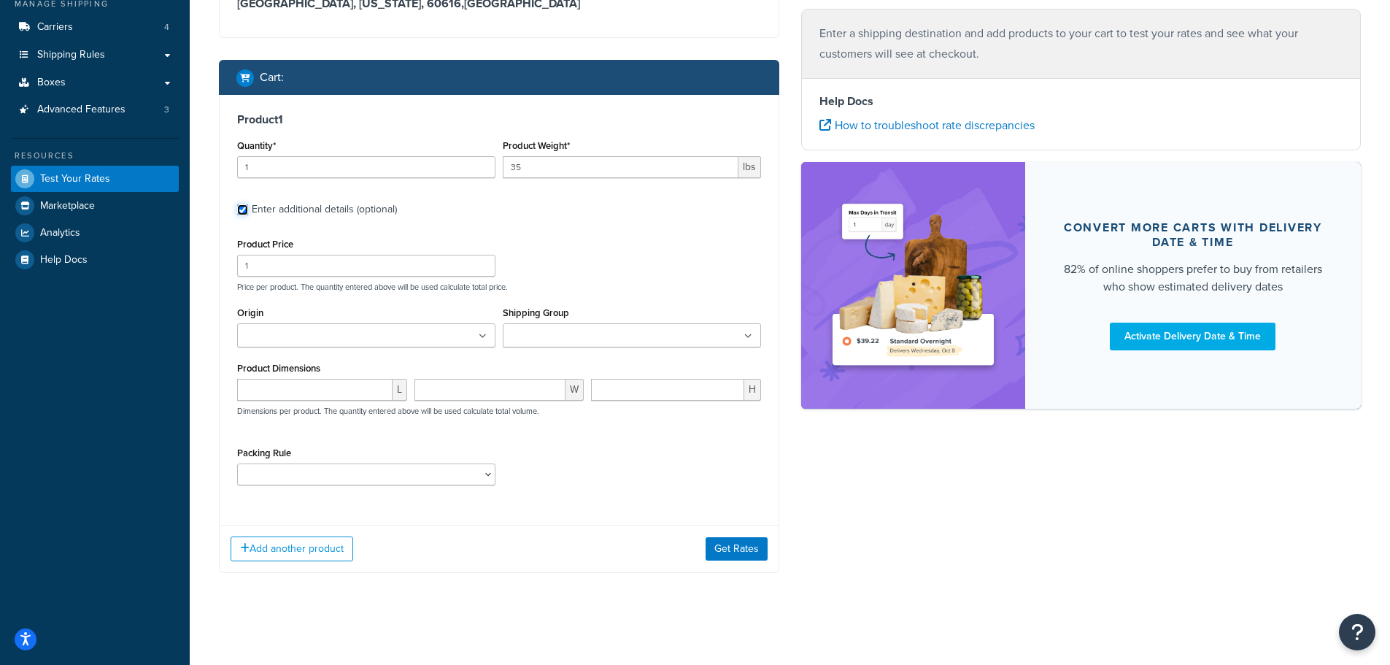
scroll to position [182, 0]
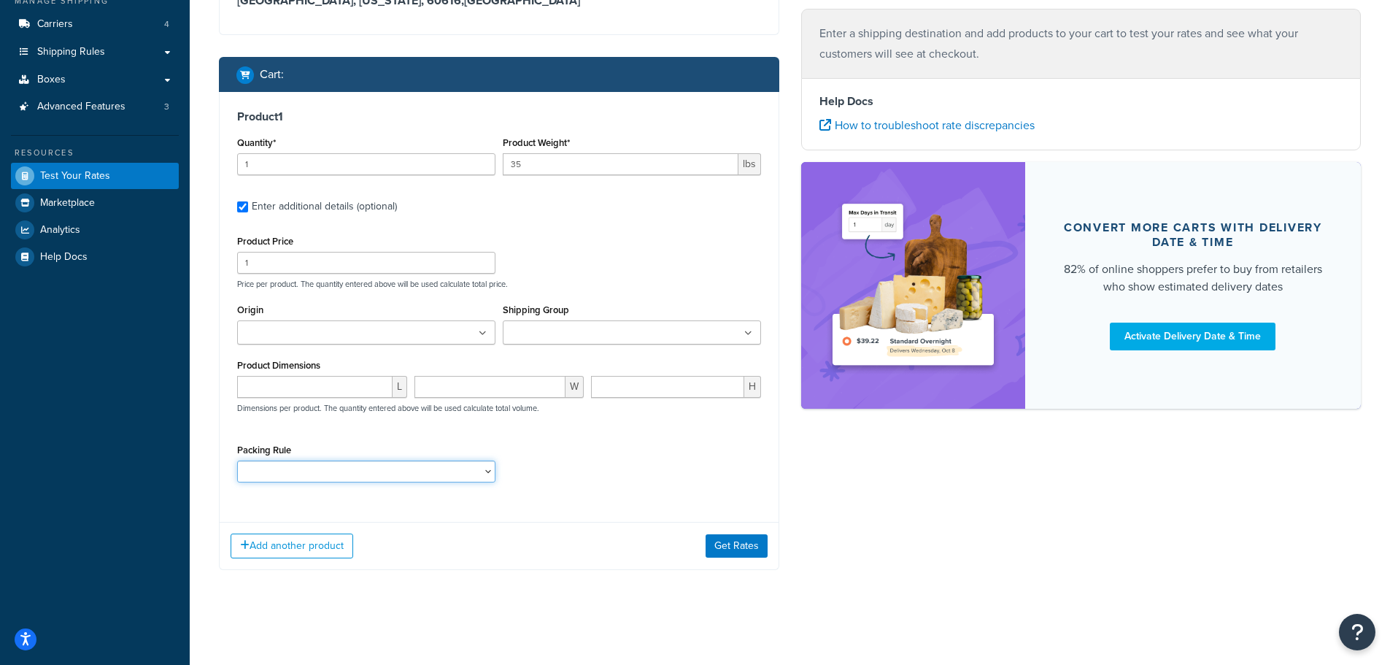
click at [284, 469] on select "Pack ALL G6 SC_1_7_8_10_LB SC_23 SC_30 SC_33 SC_CT5G SC_PL44" at bounding box center [366, 471] width 258 height 22
select select "86705"
click at [237, 460] on select "Pack ALL G6 SC_1_7_8_10_LB SC_23 SC_30 SC_33 SC_CT5G SC_PL44" at bounding box center [366, 471] width 258 height 22
click at [716, 547] on button "Get Rates" at bounding box center [737, 545] width 62 height 23
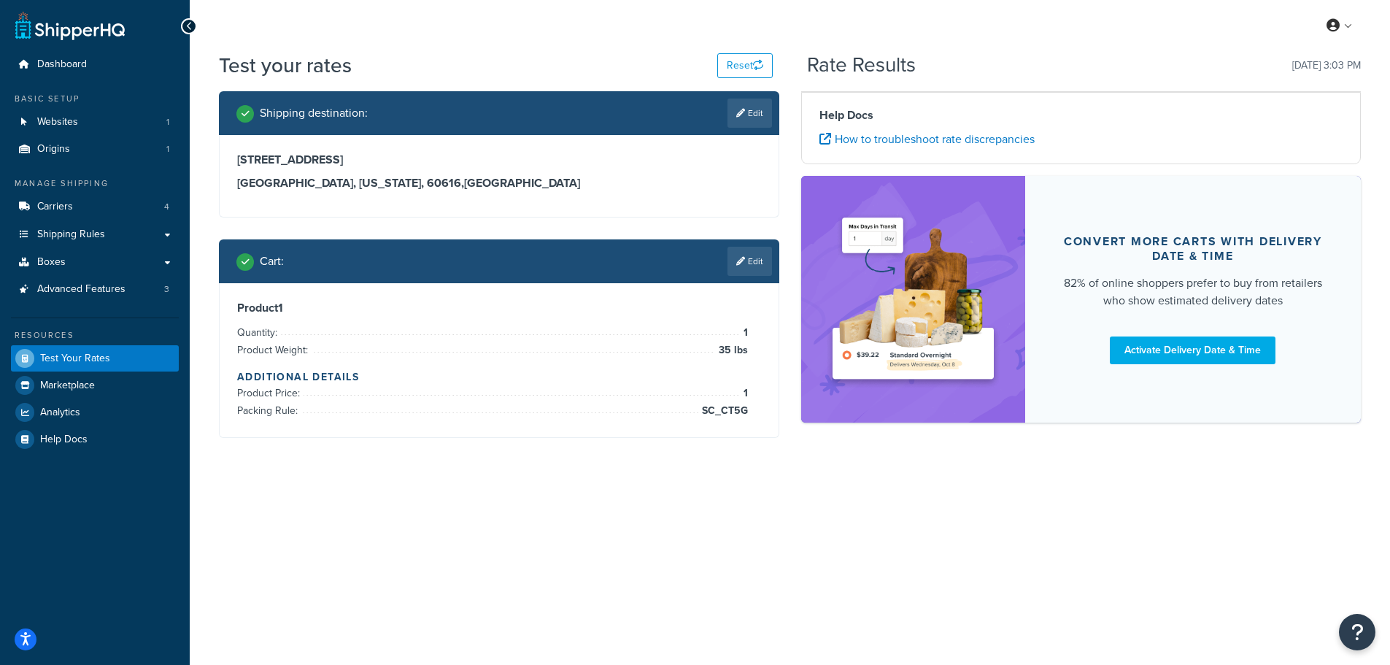
scroll to position [0, 0]
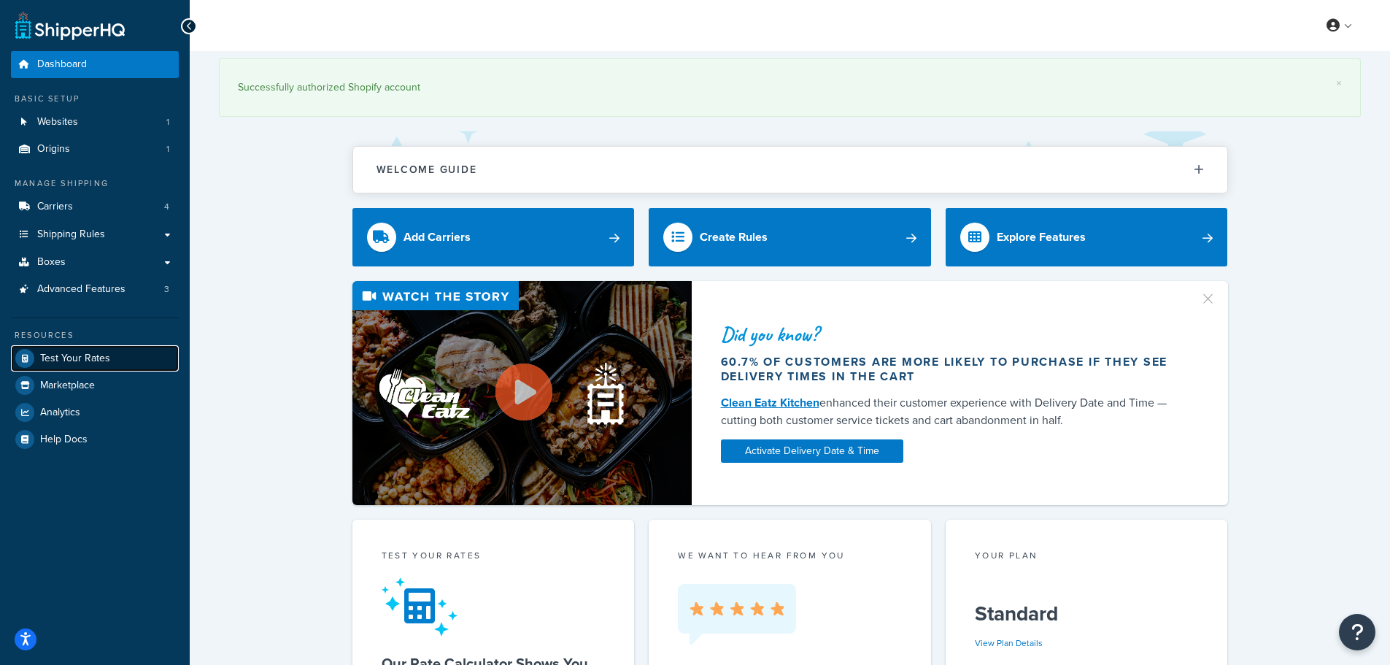
click at [84, 362] on span "Test Your Rates" at bounding box center [75, 358] width 70 height 12
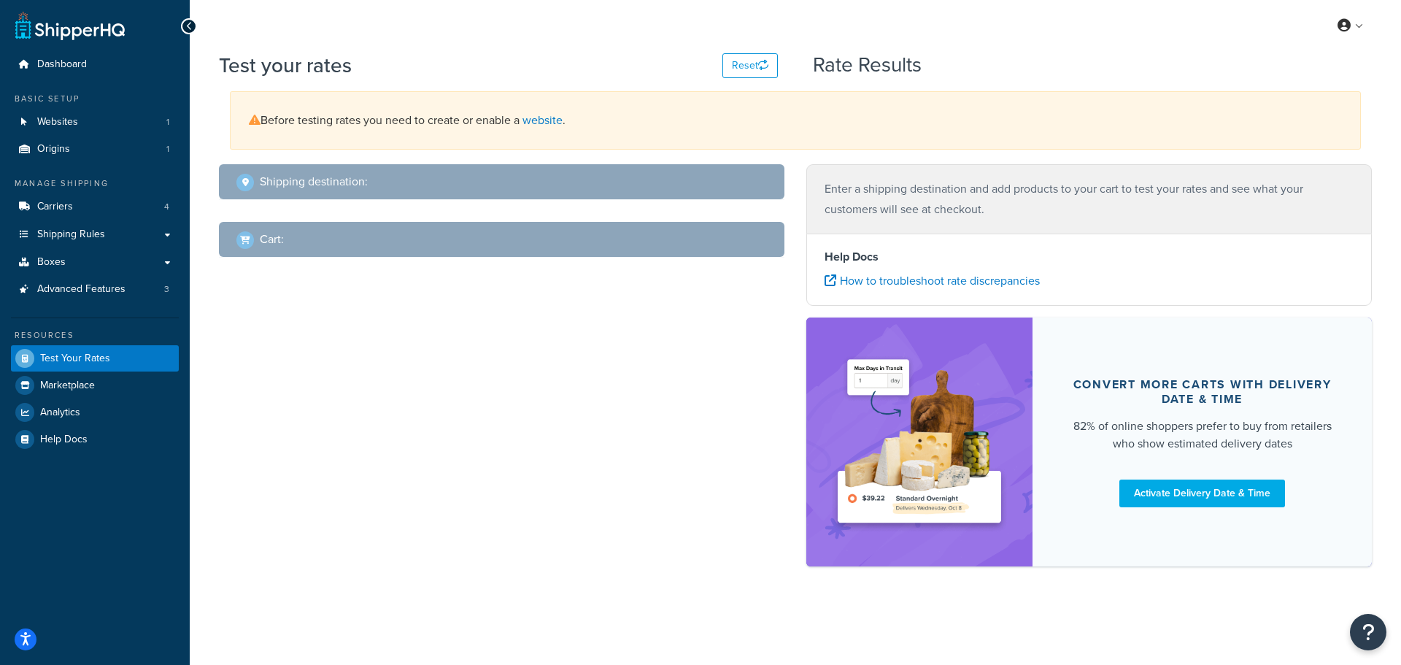
select select "[GEOGRAPHIC_DATA]"
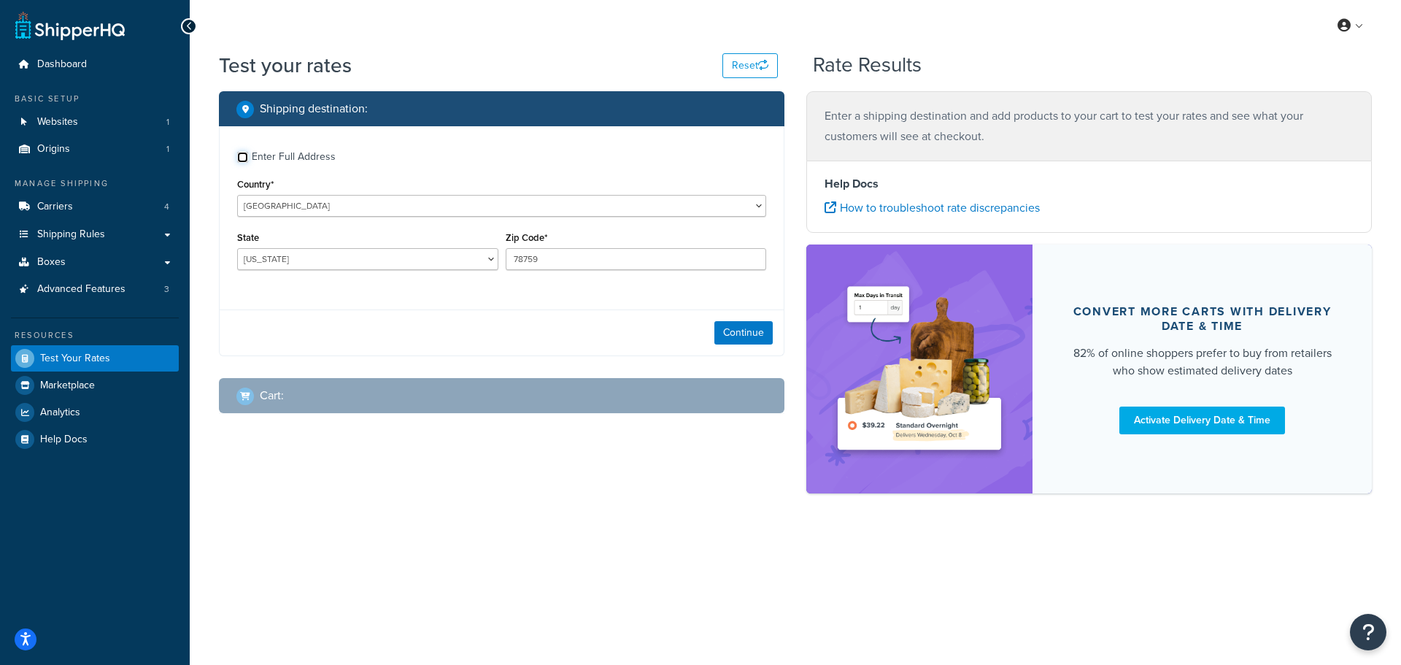
click at [245, 158] on input "Enter Full Address" at bounding box center [242, 157] width 11 height 11
checkbox input "true"
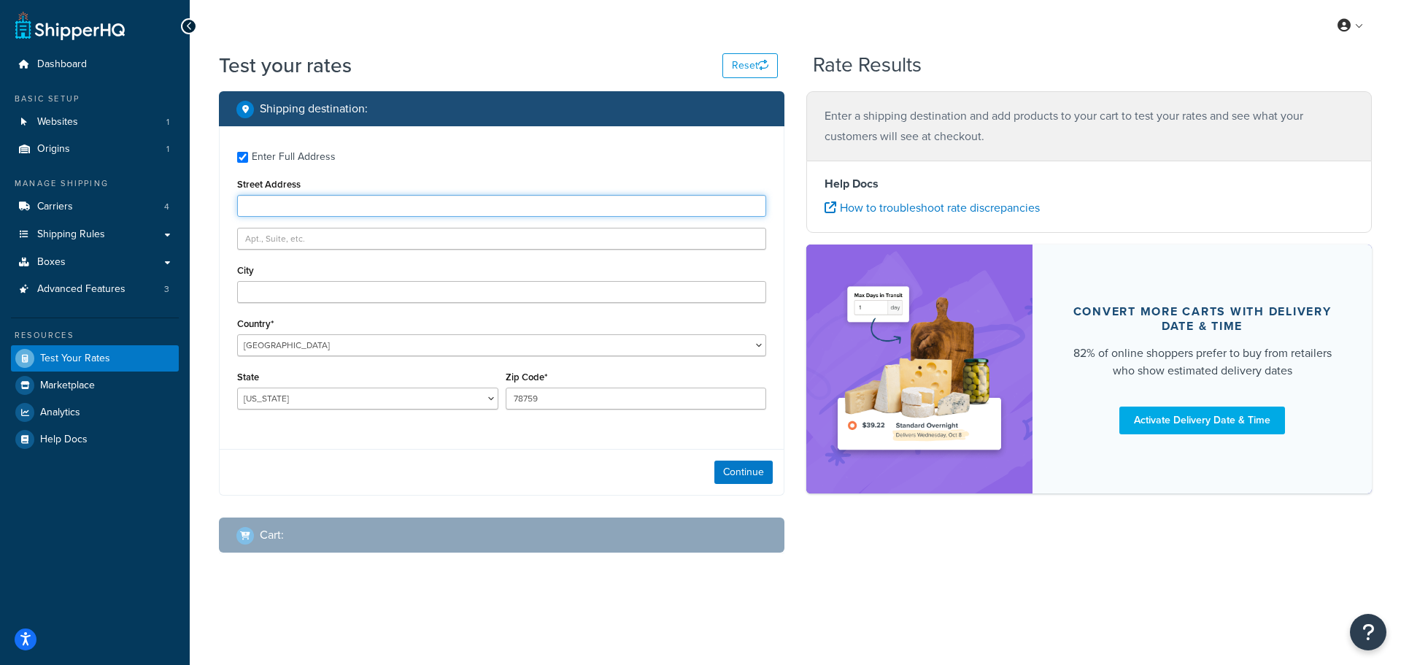
click at [262, 196] on input "Street Address" at bounding box center [501, 206] width 529 height 22
type input "[STREET_ADDRESS]"
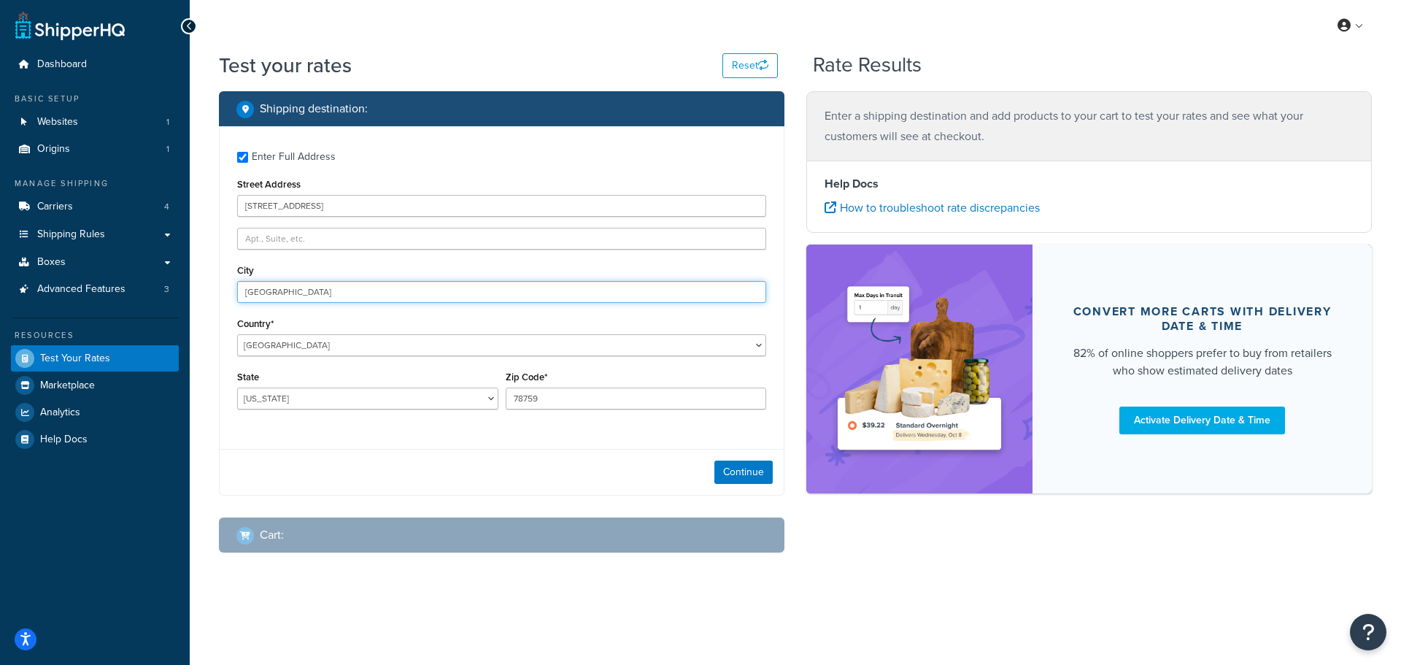
type input "[GEOGRAPHIC_DATA]"
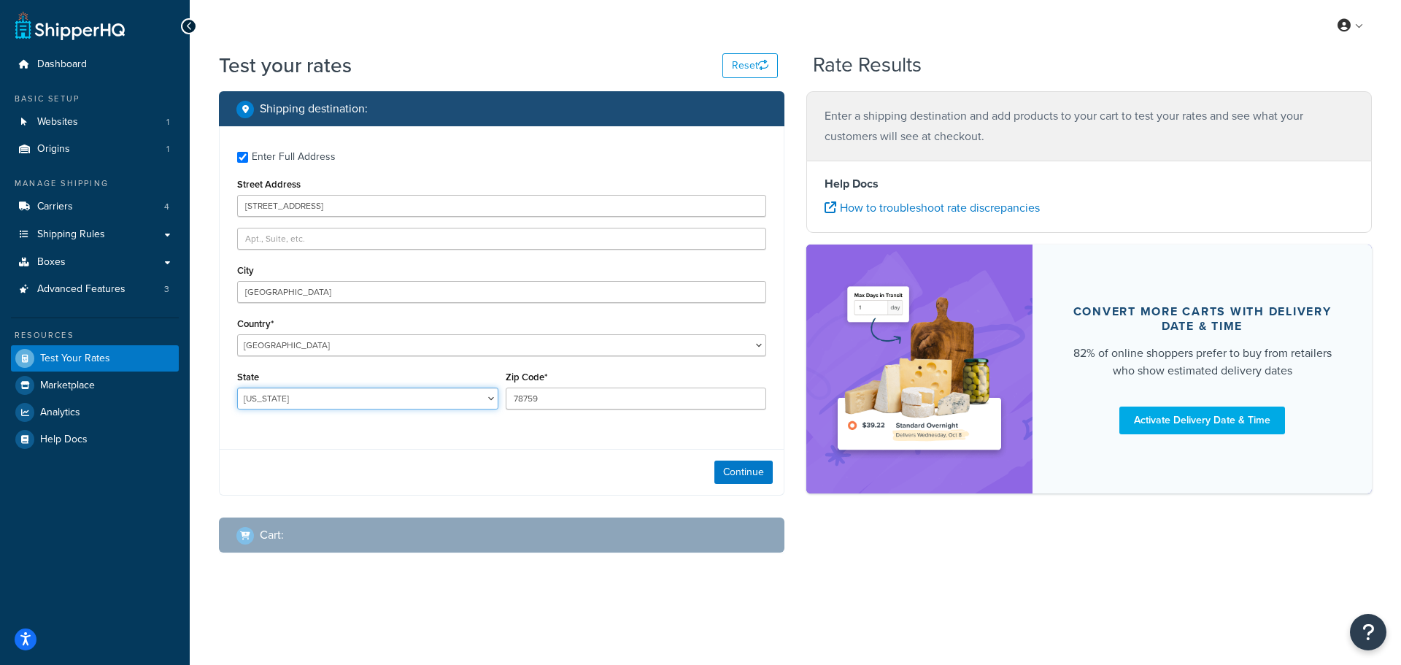
select select "IL"
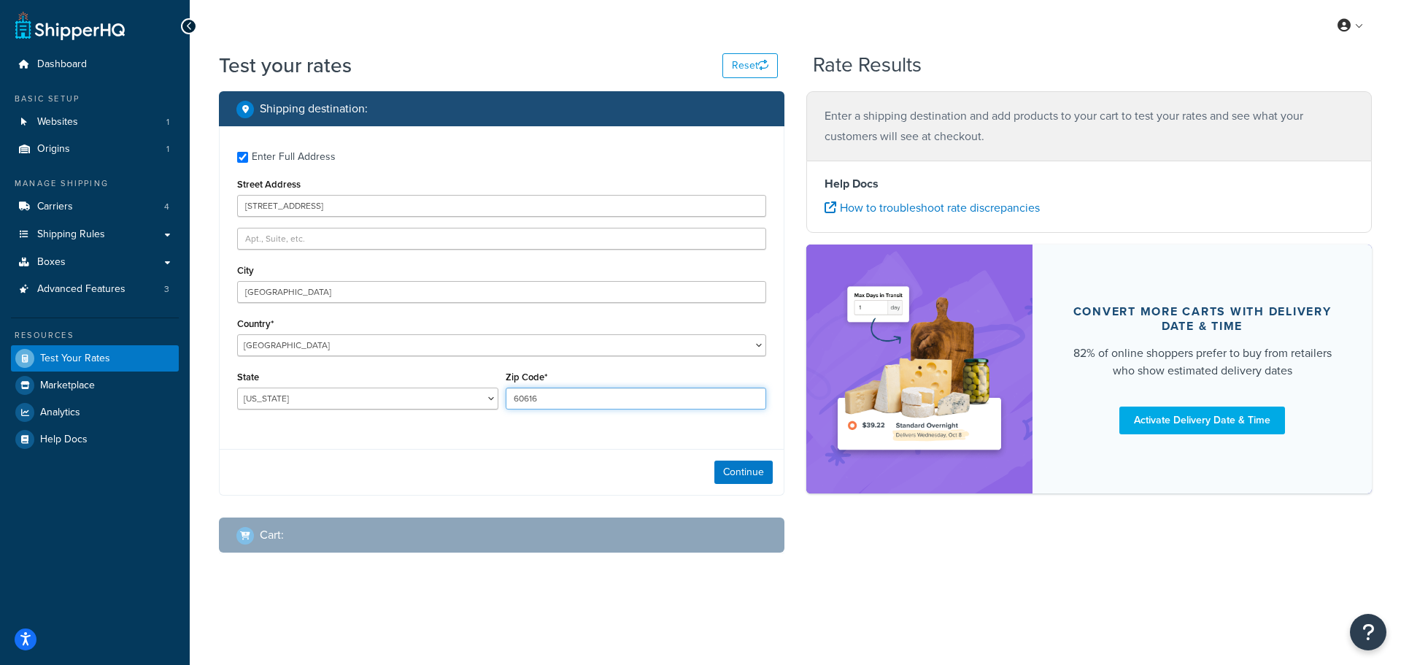
type input "60616"
click at [746, 472] on button "Continue" at bounding box center [743, 471] width 58 height 23
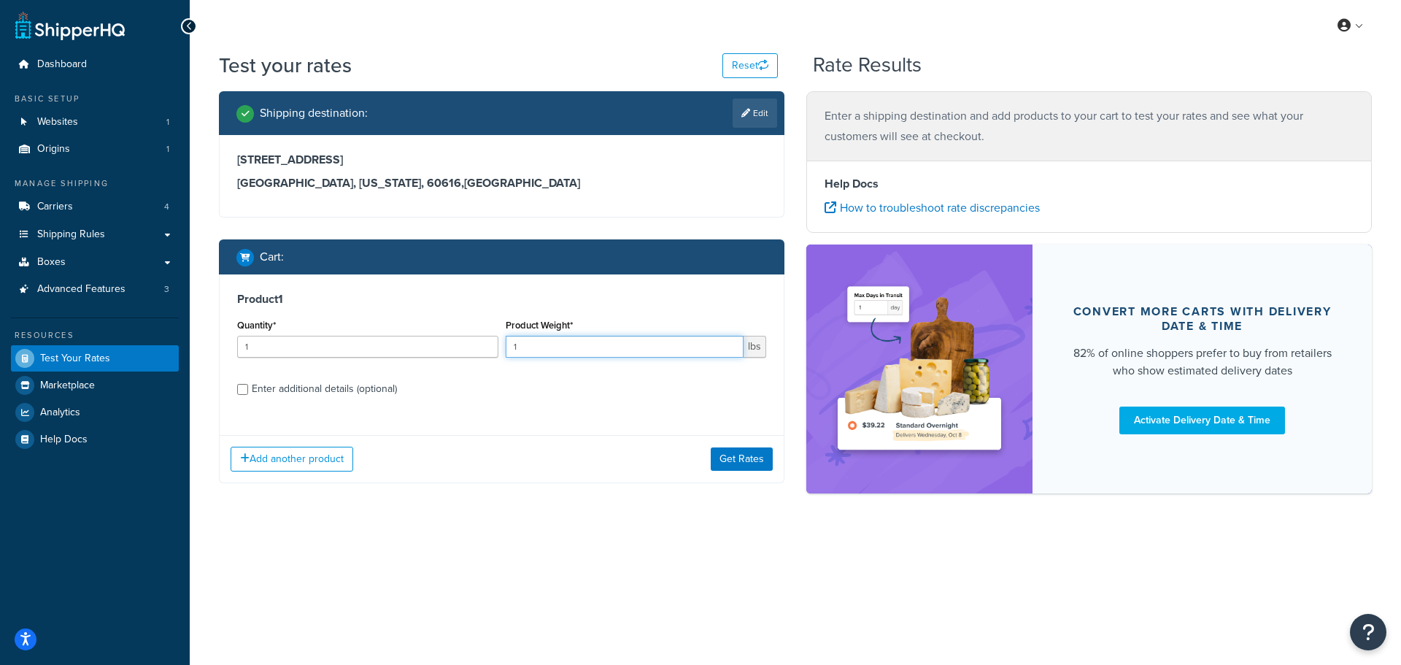
drag, startPoint x: 544, startPoint y: 341, endPoint x: 466, endPoint y: 348, distance: 77.6
click at [466, 348] on div "Quantity* 1 Product Weight* 1 lbs" at bounding box center [501, 341] width 536 height 53
type input "35"
click at [242, 391] on input "Enter additional details (optional)" at bounding box center [242, 389] width 11 height 11
checkbox input "true"
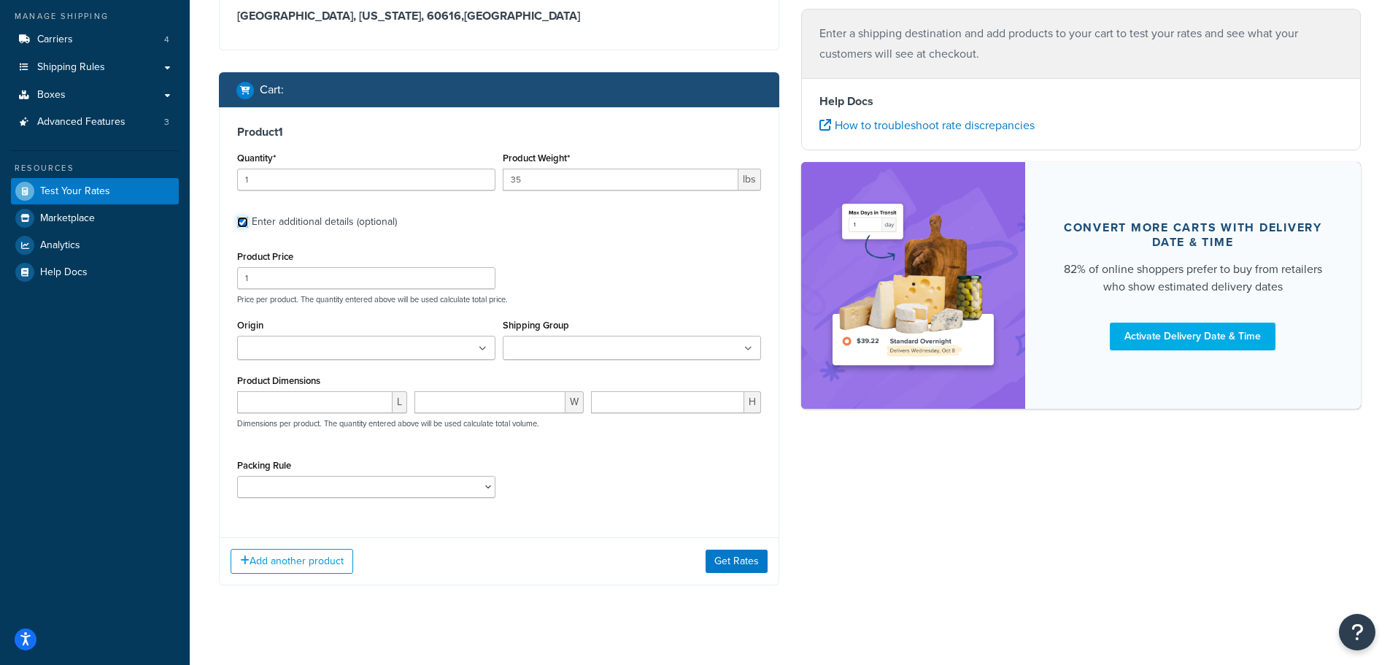
scroll to position [182, 0]
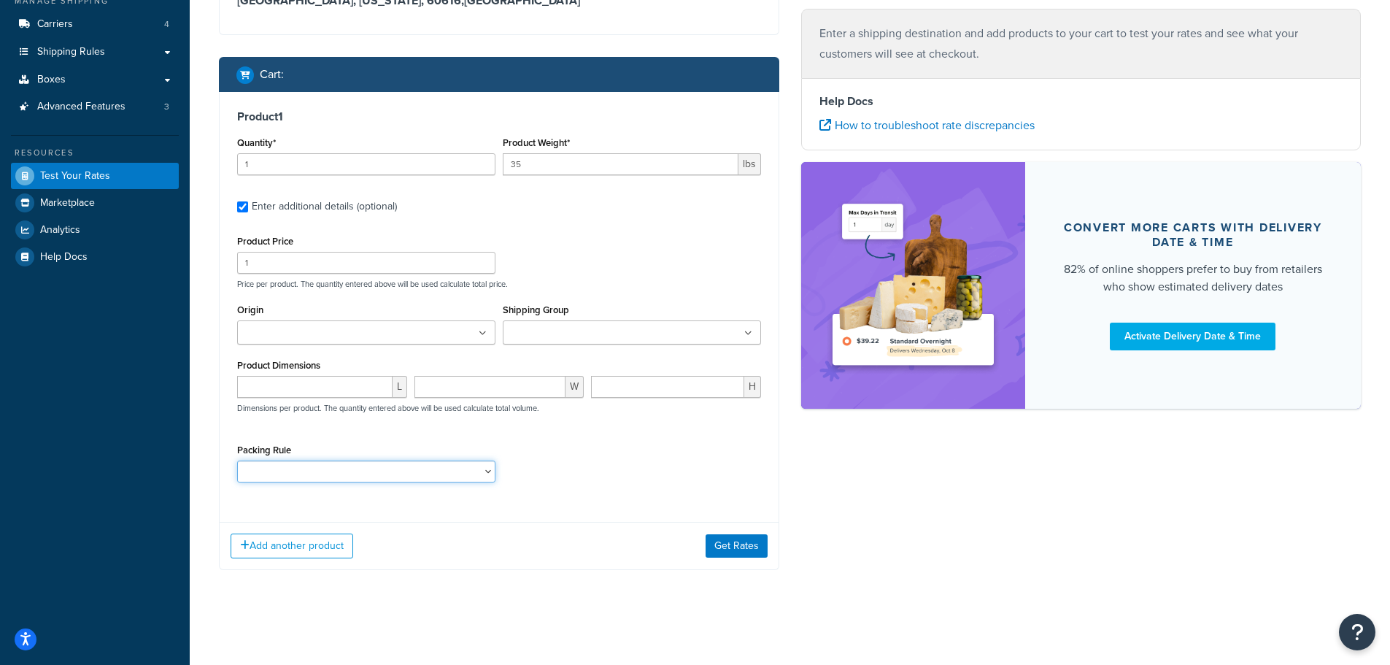
click at [266, 468] on select "Pack ALL G6 SC_1_7_8_10_LB SC_23 SC_30 SC_33 SC_CT5G SC_PL44" at bounding box center [366, 471] width 258 height 22
select select "86705"
click at [237, 460] on select "Pack ALL G6 SC_1_7_8_10_LB SC_23 SC_30 SC_33 SC_CT5G SC_PL44" at bounding box center [366, 471] width 258 height 22
click at [738, 552] on button "Get Rates" at bounding box center [737, 545] width 62 height 23
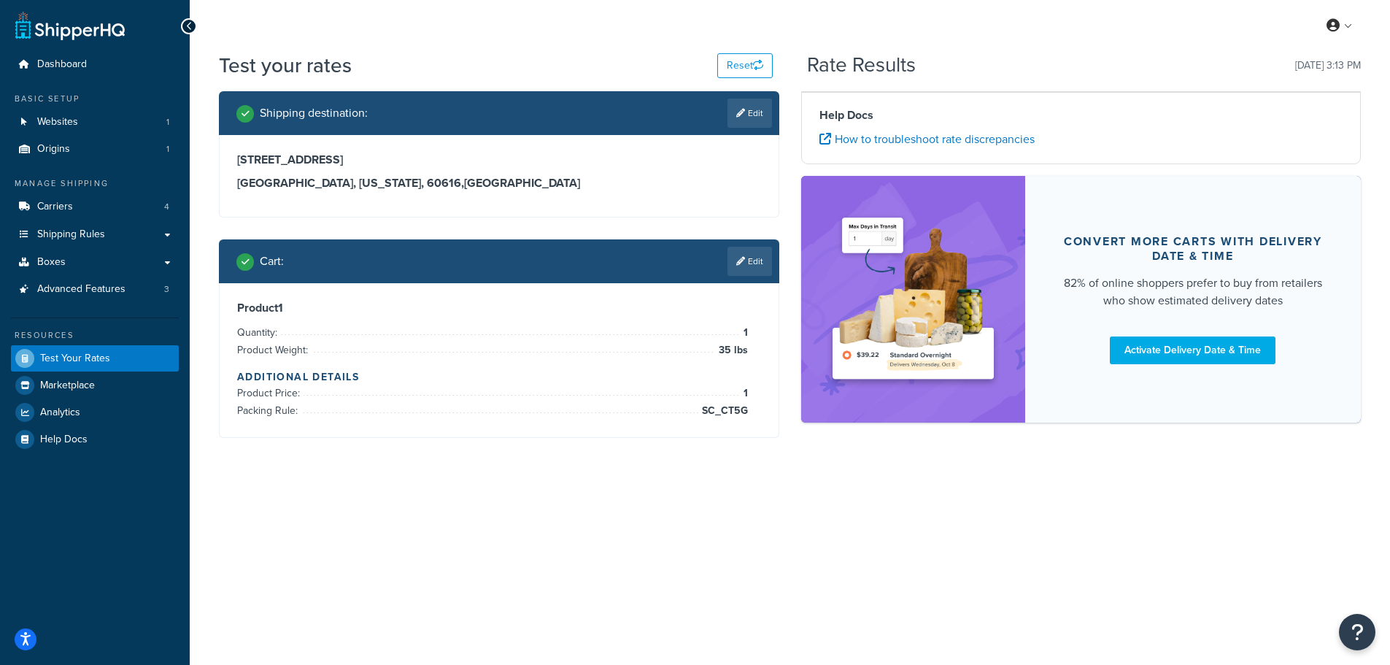
scroll to position [0, 0]
